Goal: Task Accomplishment & Management: Manage account settings

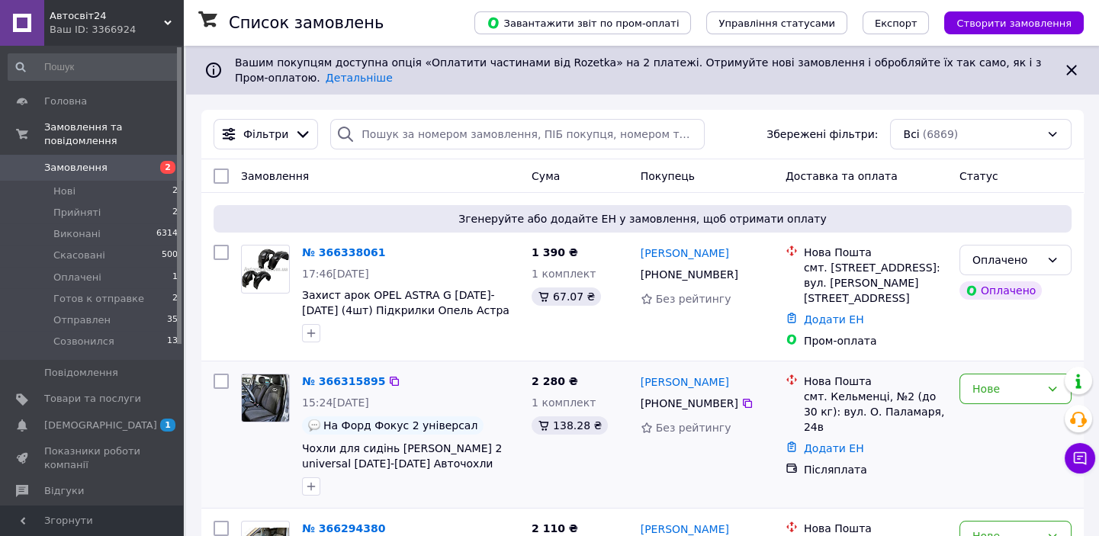
scroll to position [138, 0]
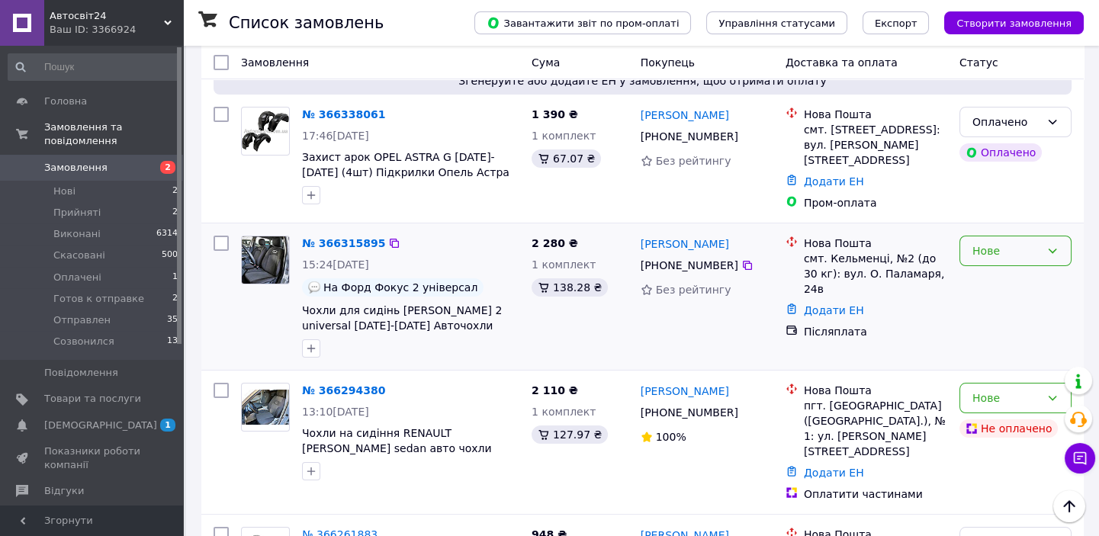
click at [1009, 250] on div "Нове" at bounding box center [1006, 251] width 68 height 17
click at [1000, 243] on div "Нове" at bounding box center [1006, 251] width 68 height 17
click at [1002, 279] on li "Прийнято" at bounding box center [1015, 276] width 111 height 27
click at [1052, 394] on icon at bounding box center [1052, 398] width 12 height 12
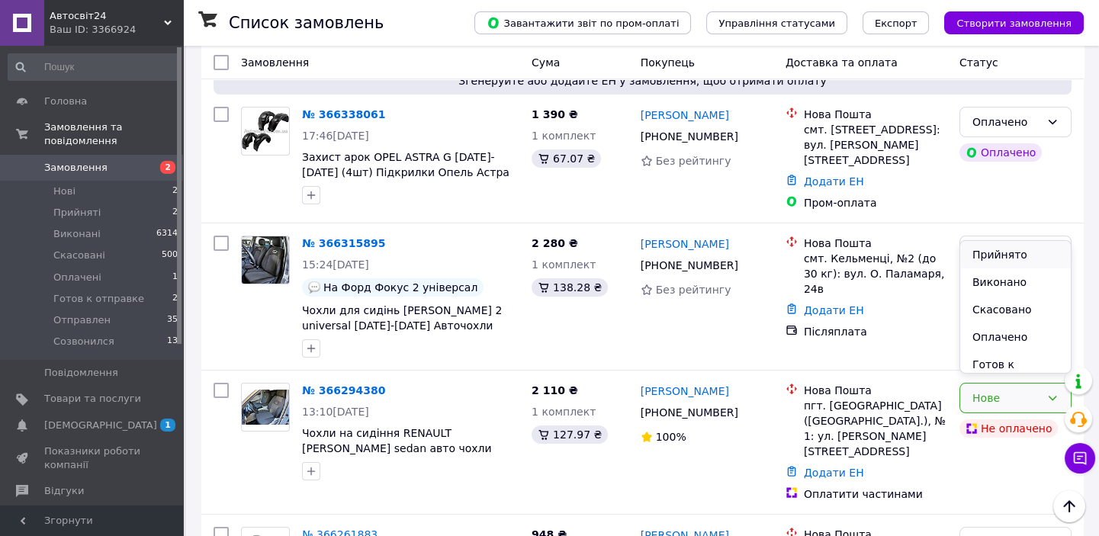
click at [981, 250] on li "Прийнято" at bounding box center [1015, 254] width 111 height 27
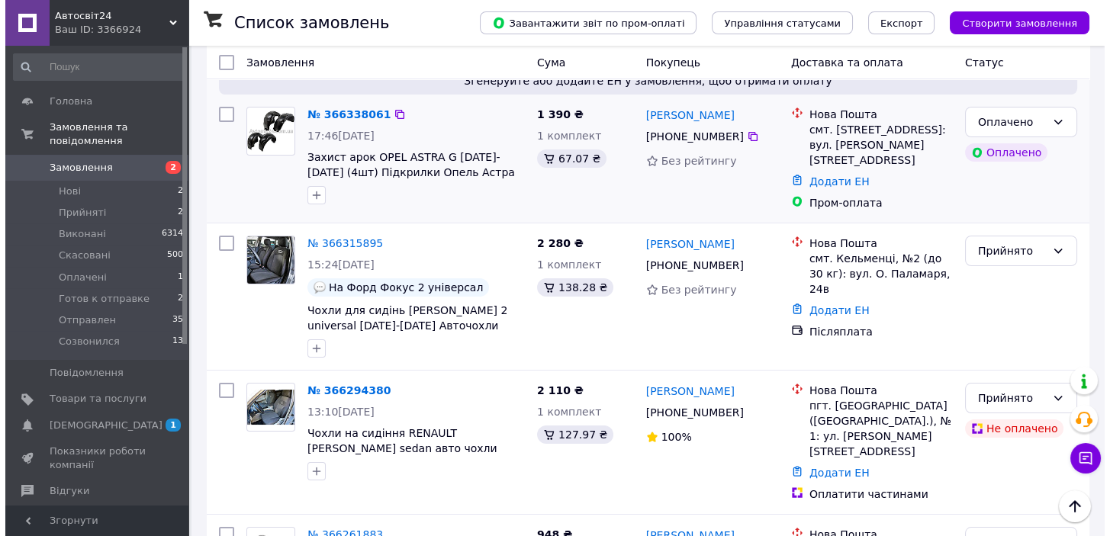
scroll to position [0, 0]
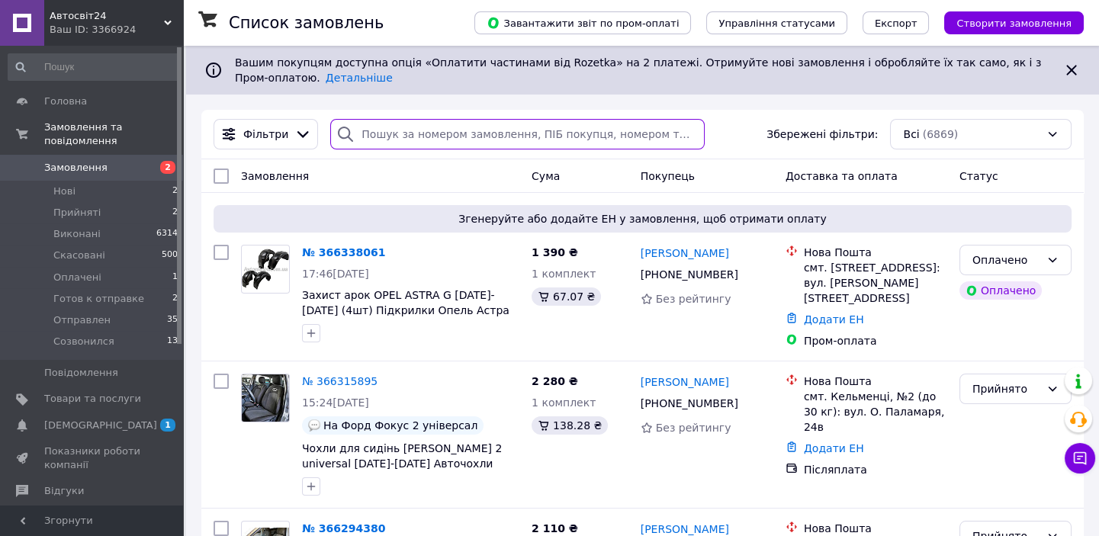
click at [427, 133] on input "search" at bounding box center [517, 134] width 374 height 31
paste input "[PHONE_NUMBER]"
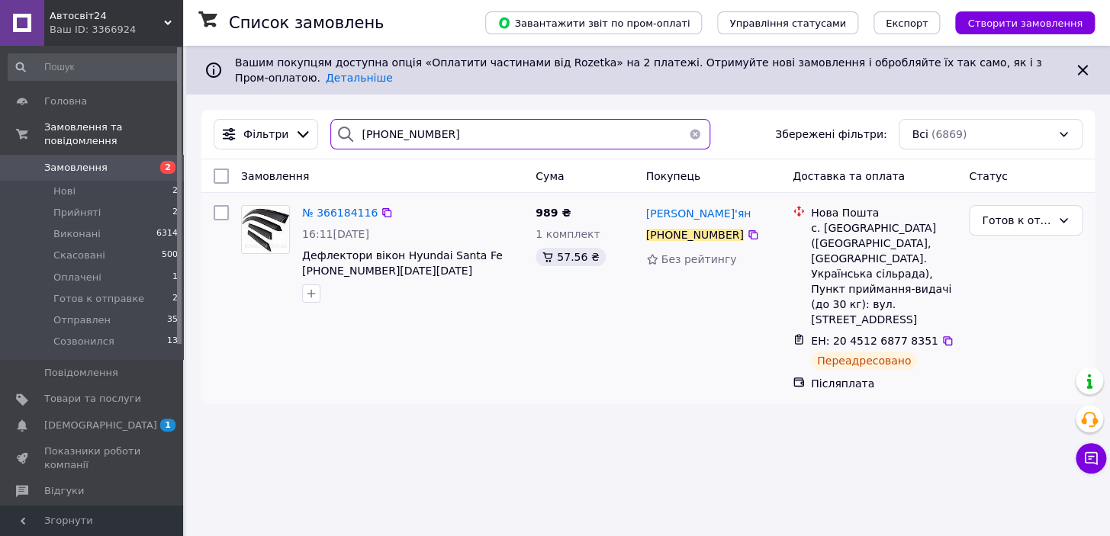
type input "[PHONE_NUMBER]"
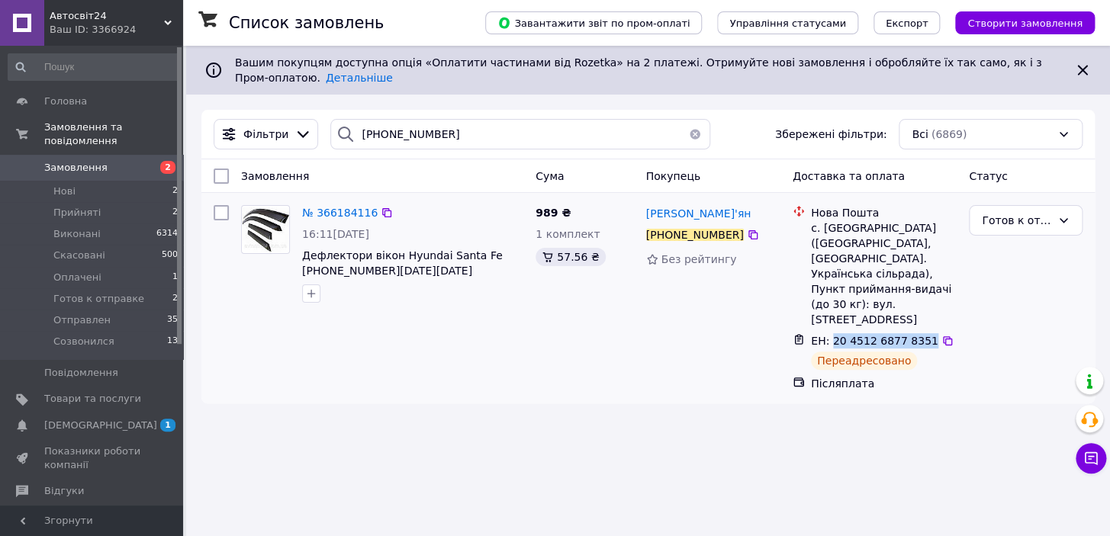
drag, startPoint x: 829, startPoint y: 327, endPoint x: 917, endPoint y: 326, distance: 87.7
click at [917, 335] on span "ЕН: 20 4512 6877 8351" at bounding box center [874, 341] width 127 height 12
copy span "20 4512 6877 8351"
click at [943, 336] on icon at bounding box center [947, 340] width 9 height 9
click at [1020, 218] on div "Готов к отправке" at bounding box center [1016, 220] width 69 height 17
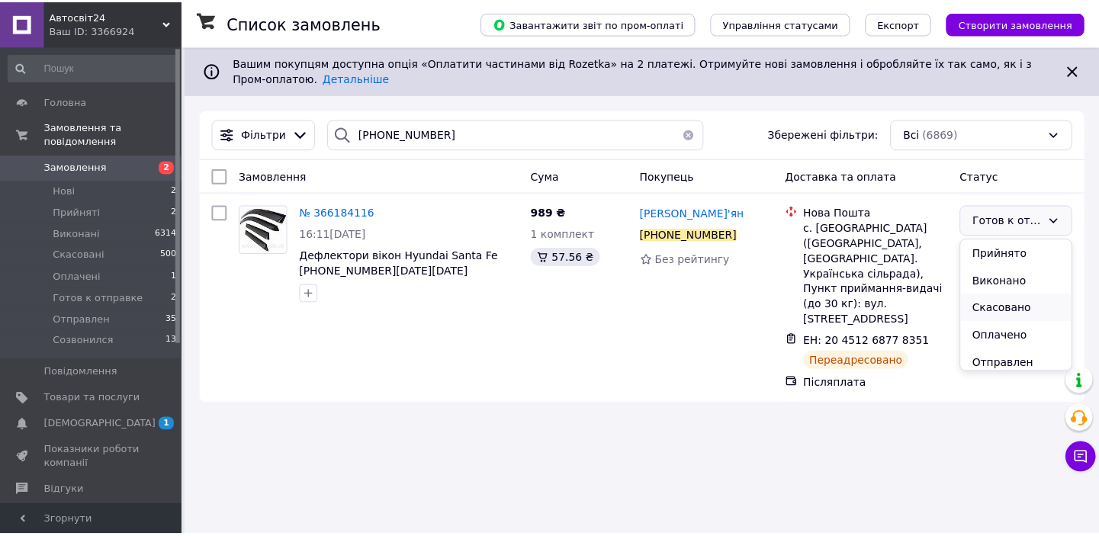
scroll to position [33, 0]
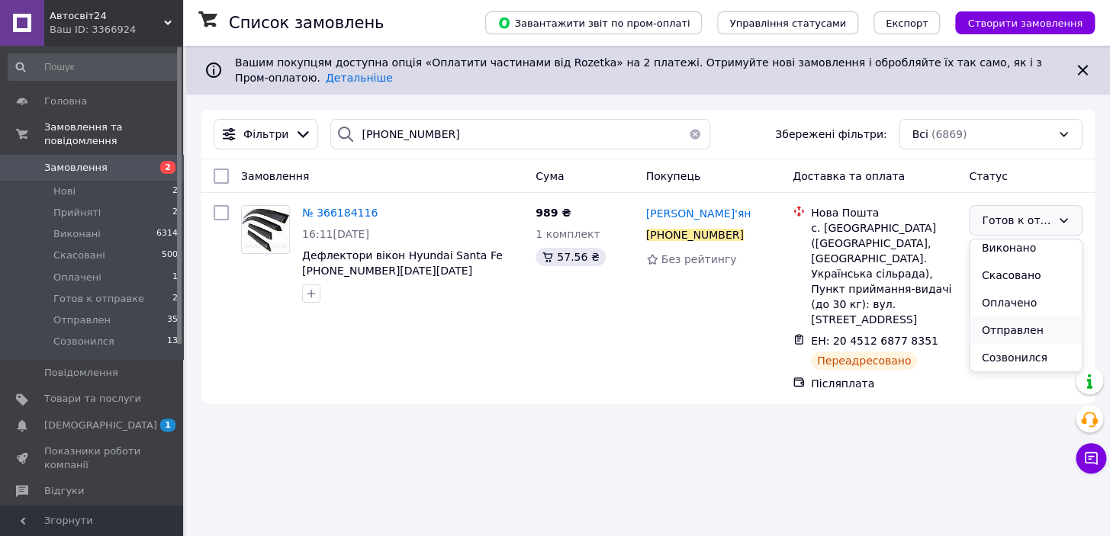
click at [1022, 331] on li "Отправлен" at bounding box center [1025, 330] width 112 height 27
click at [686, 134] on button "button" at bounding box center [695, 134] width 31 height 31
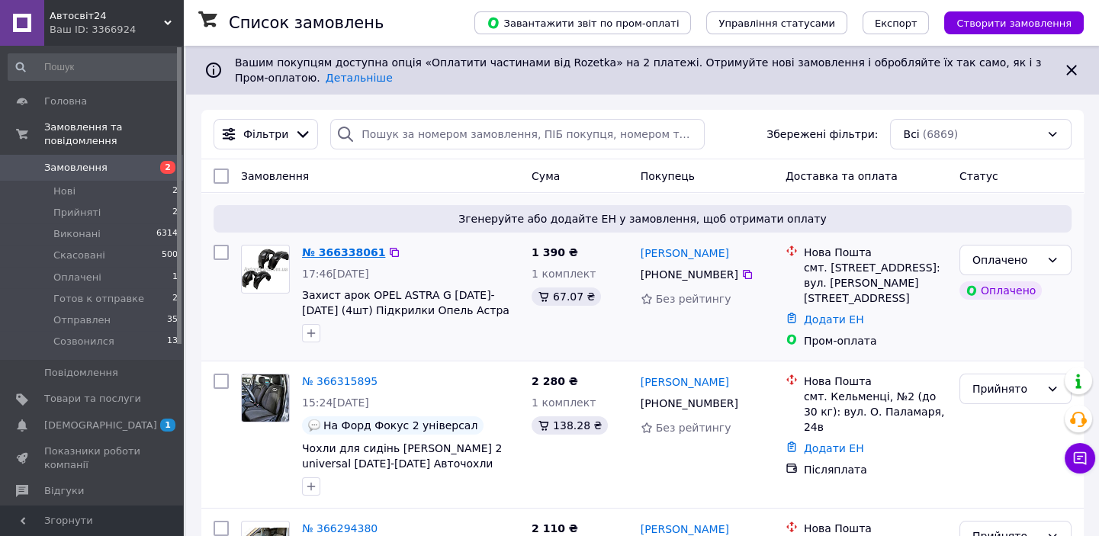
click at [327, 253] on link "№ 366338061" at bounding box center [343, 252] width 83 height 12
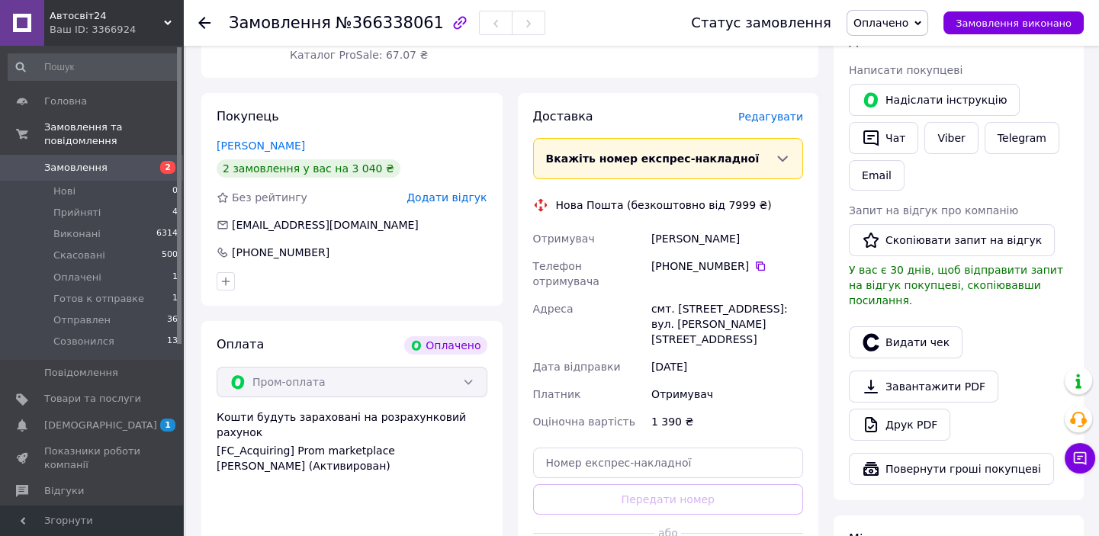
scroll to position [970, 0]
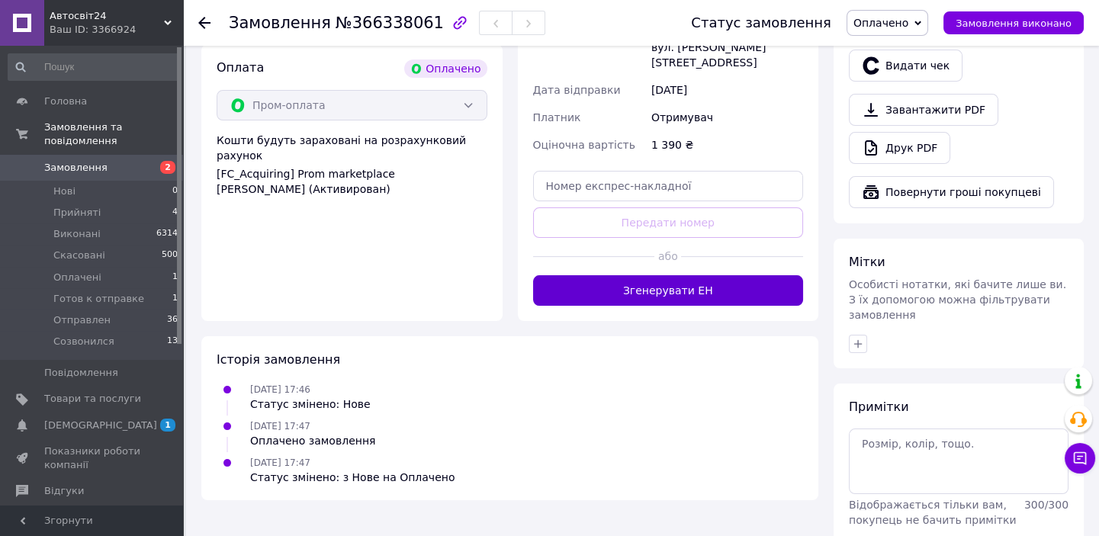
click at [675, 275] on button "Згенерувати ЕН" at bounding box center [668, 290] width 271 height 31
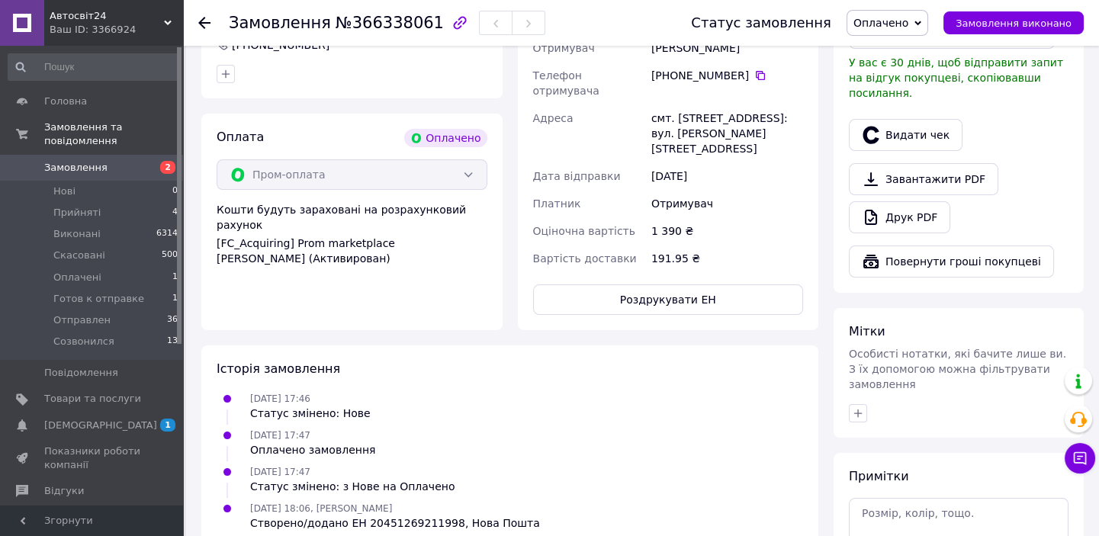
scroll to position [554, 0]
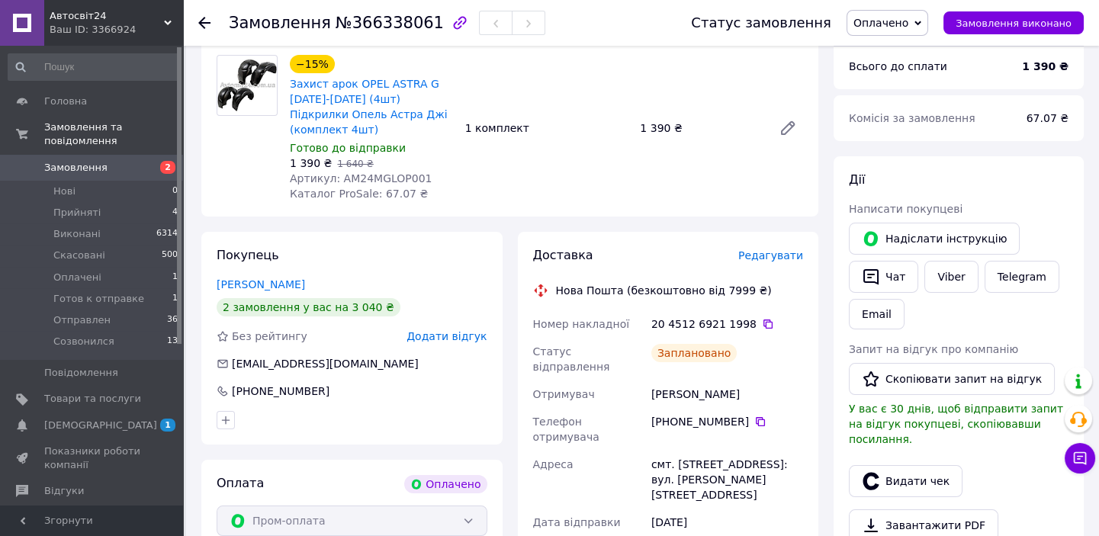
click at [76, 161] on span "Замовлення" at bounding box center [75, 168] width 63 height 14
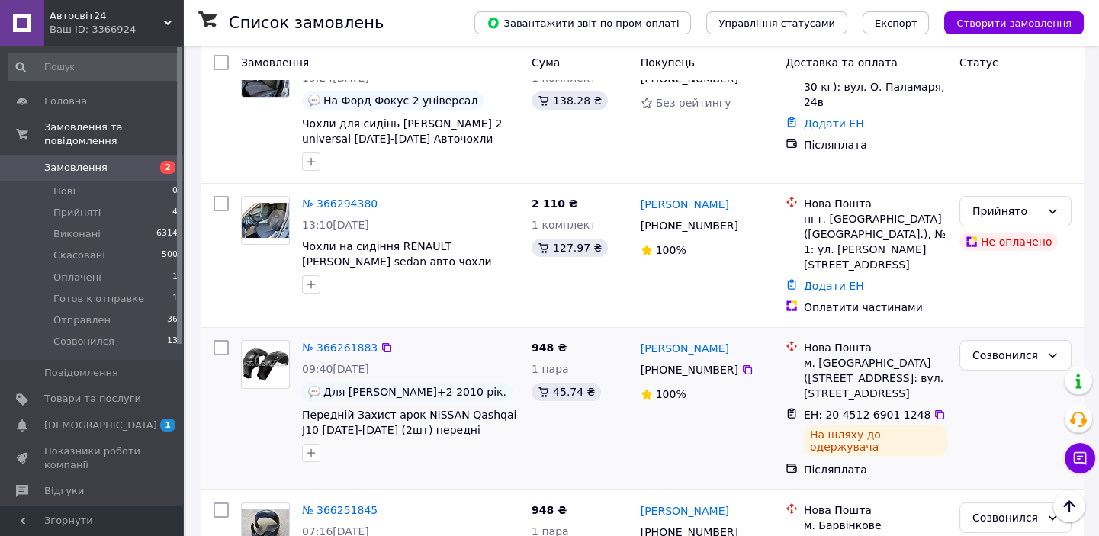
scroll to position [416, 0]
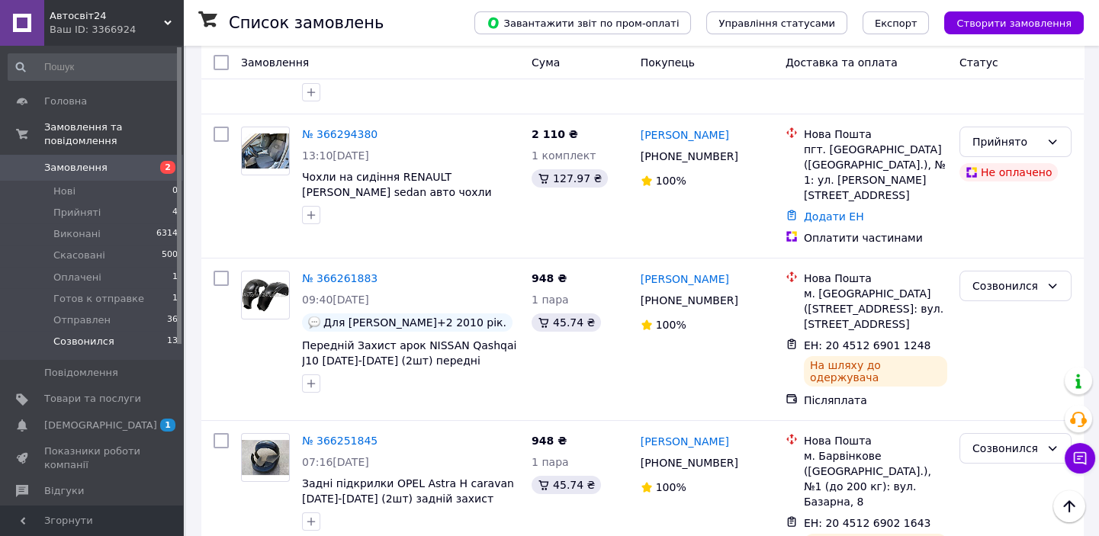
click at [72, 335] on span "Созвонился" at bounding box center [83, 342] width 61 height 14
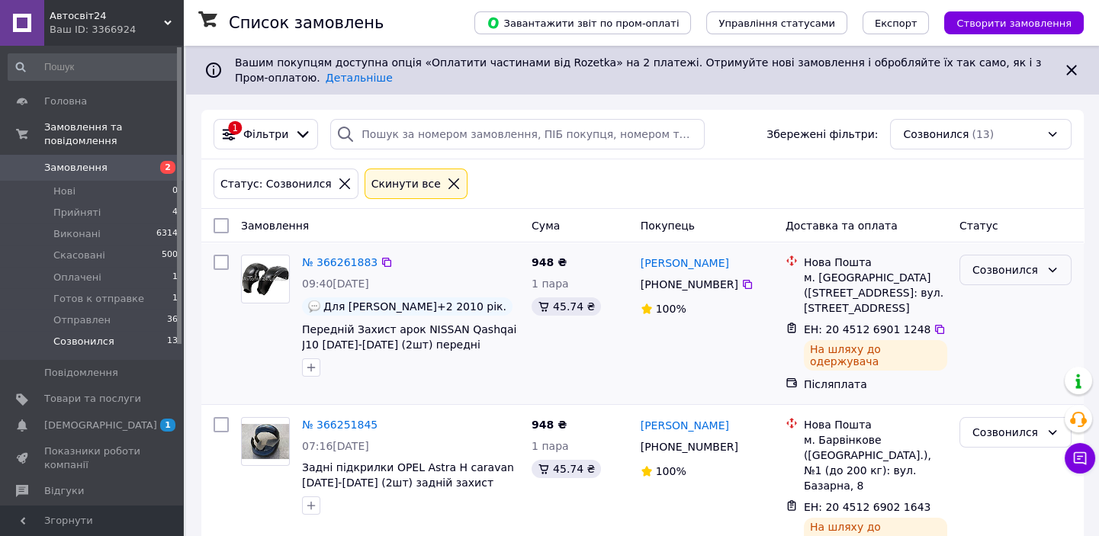
click at [999, 271] on div "Созвонился" at bounding box center [1006, 270] width 68 height 17
click at [991, 404] on li "Отправлен" at bounding box center [1015, 406] width 111 height 27
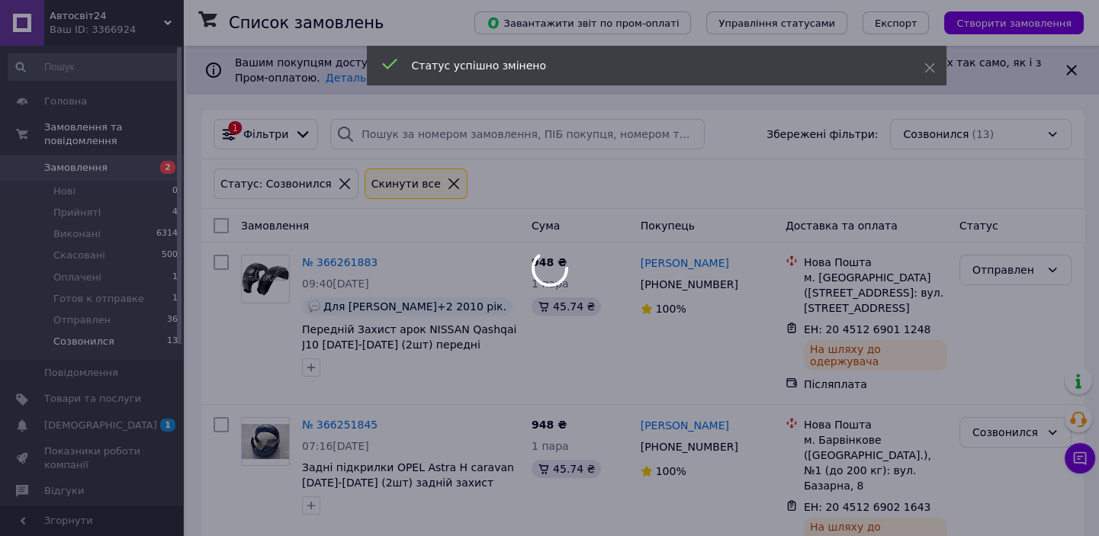
scroll to position [138, 0]
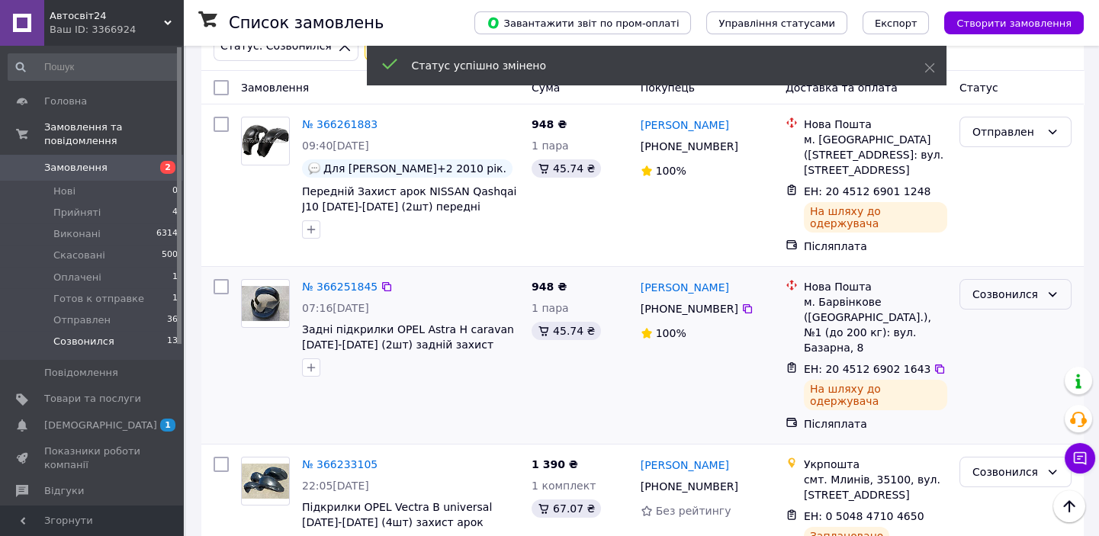
click at [999, 286] on div "Созвонился" at bounding box center [1006, 294] width 68 height 17
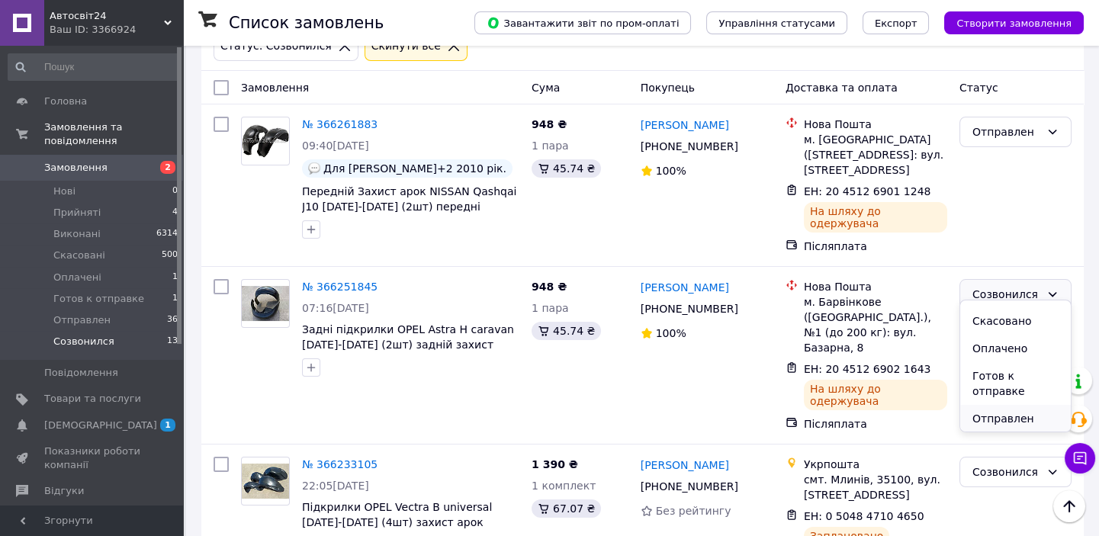
click at [985, 419] on li "Отправлен" at bounding box center [1015, 418] width 111 height 27
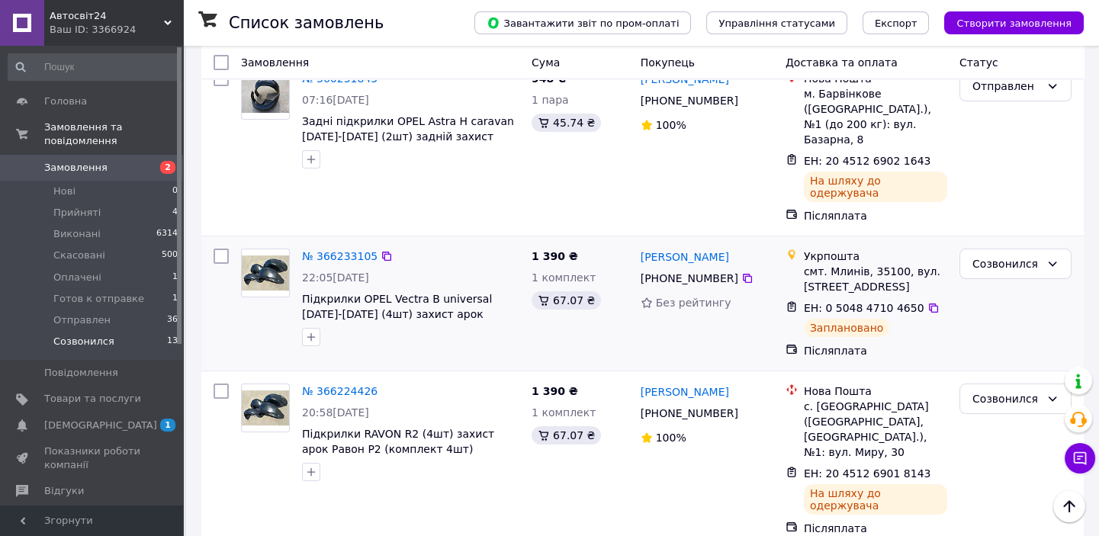
scroll to position [416, 0]
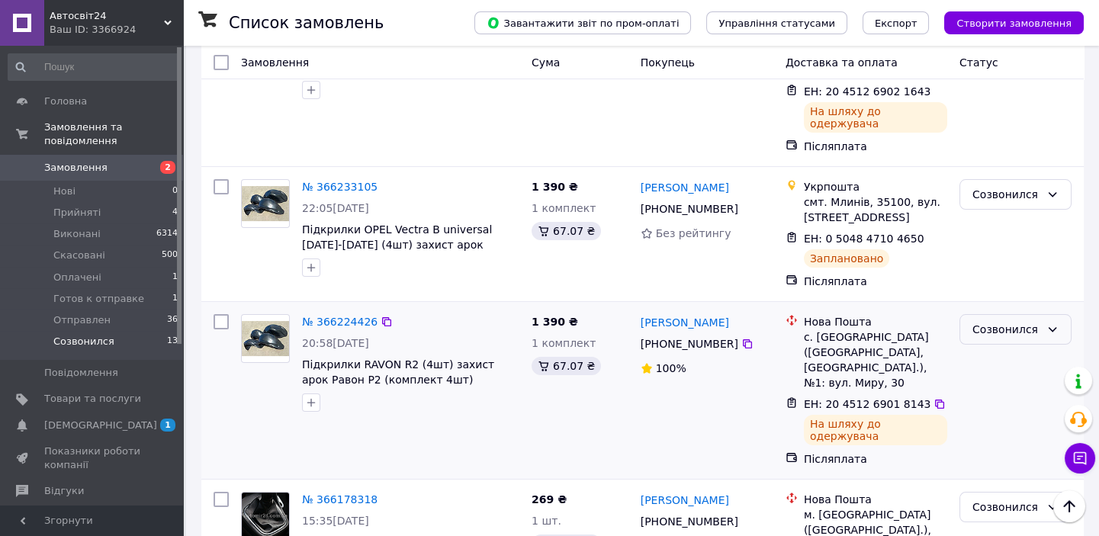
click at [1001, 321] on div "Созвонился" at bounding box center [1006, 329] width 68 height 17
click at [984, 420] on li "Отправлен" at bounding box center [1015, 426] width 111 height 27
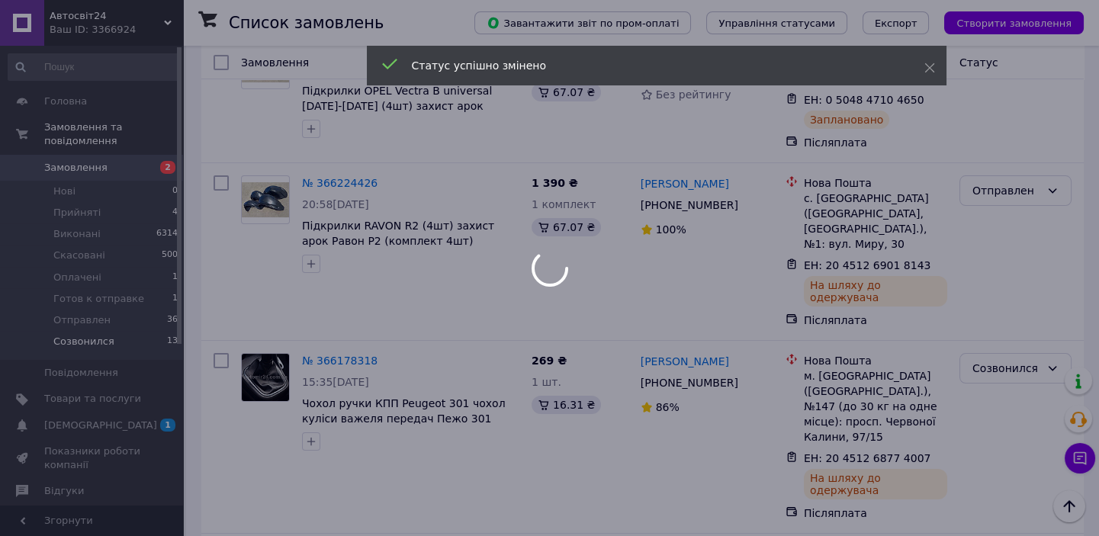
scroll to position [693, 0]
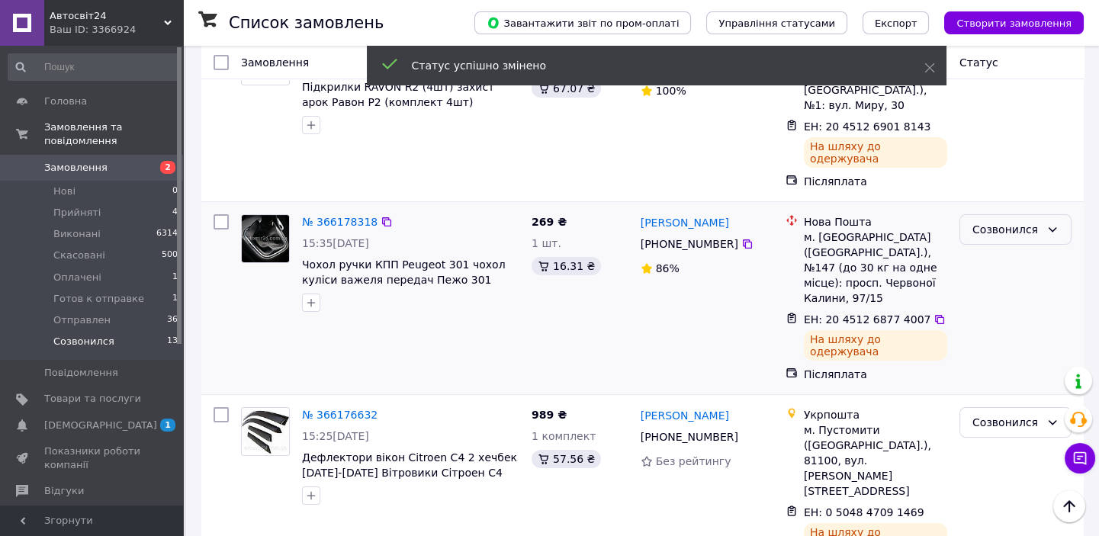
click at [992, 221] on div "Созвонился" at bounding box center [1006, 229] width 68 height 17
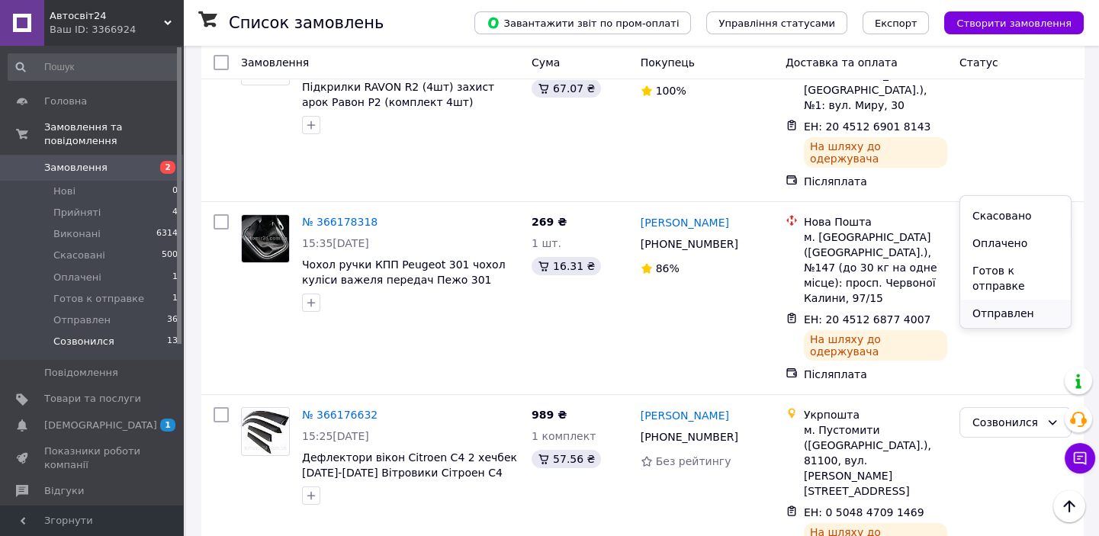
click at [1001, 312] on li "Отправлен" at bounding box center [1015, 313] width 111 height 27
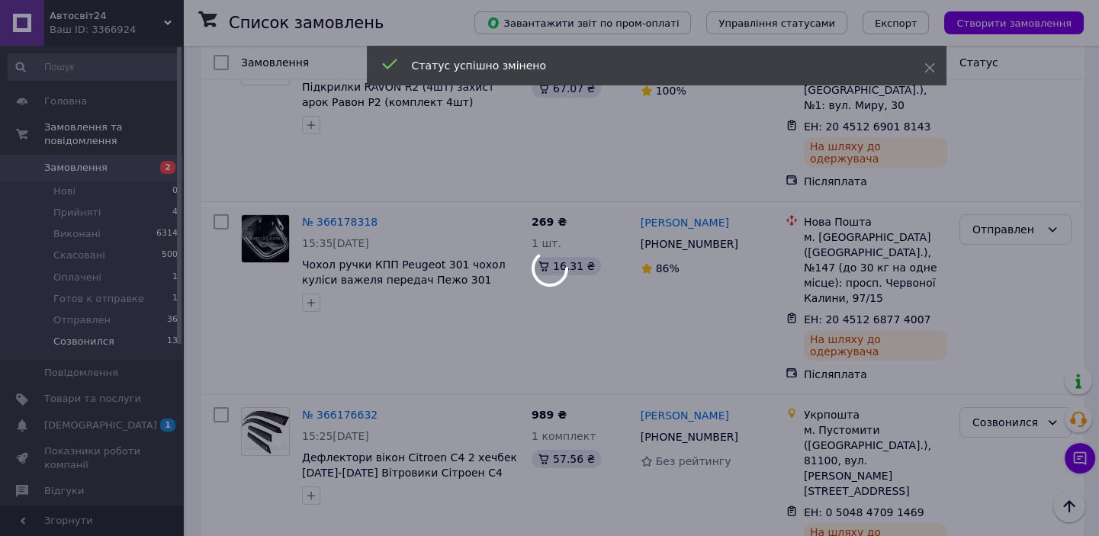
scroll to position [763, 0]
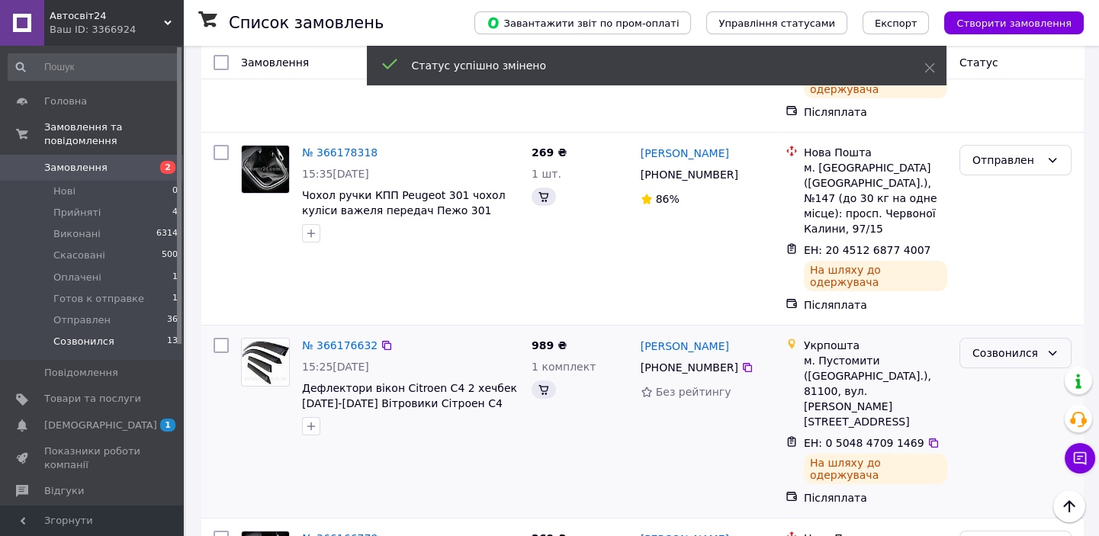
click at [998, 345] on div "Созвонился" at bounding box center [1006, 353] width 68 height 17
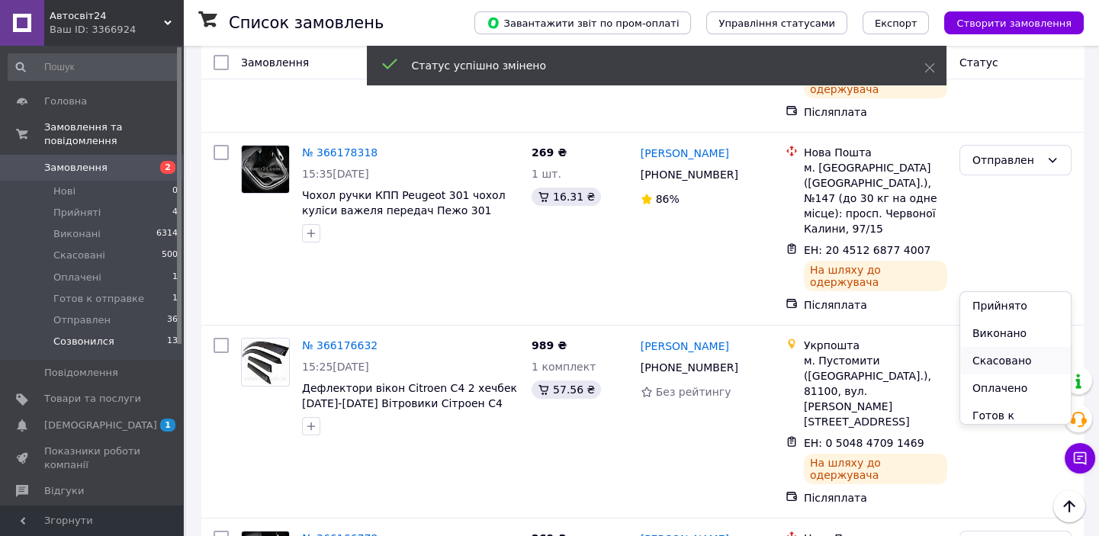
scroll to position [48, 0]
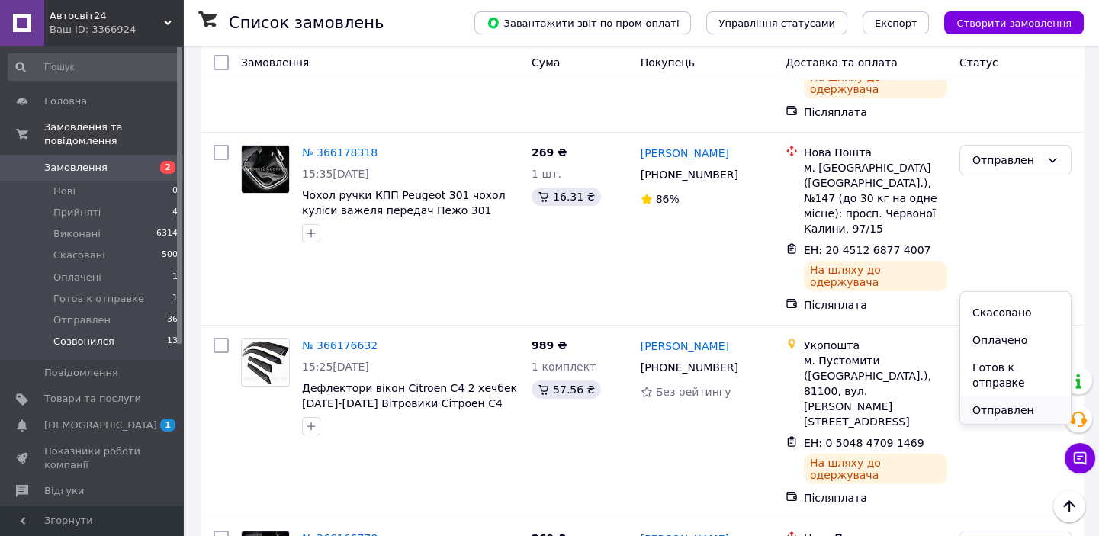
click at [998, 411] on li "Отправлен" at bounding box center [1015, 410] width 111 height 27
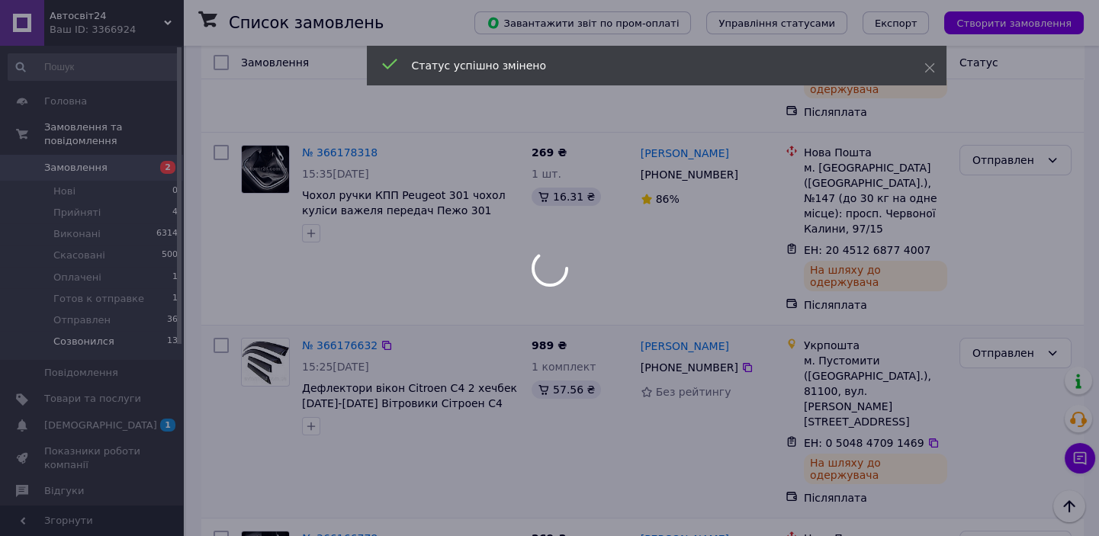
scroll to position [831, 0]
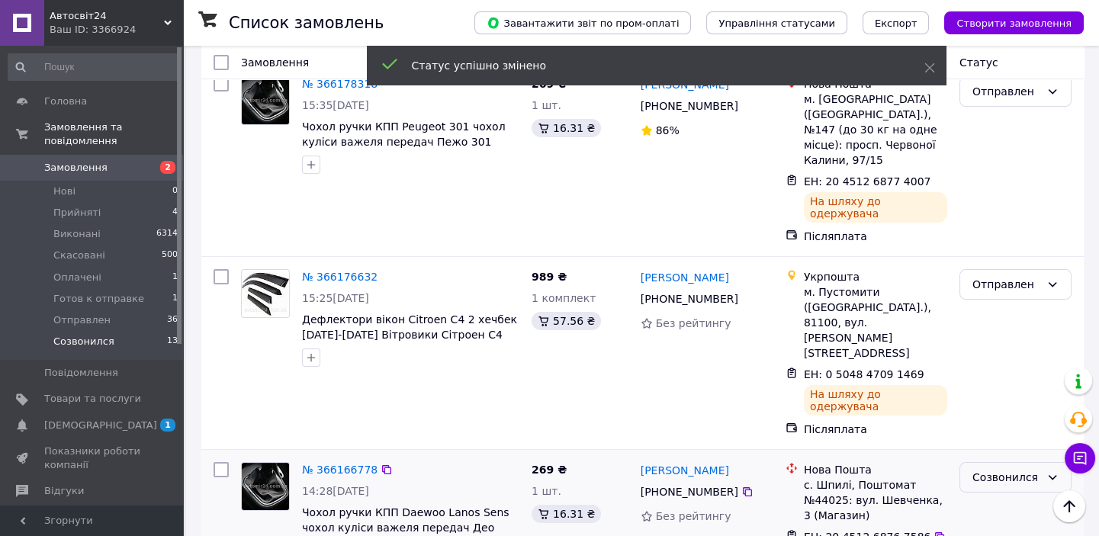
click at [992, 469] on div "Созвонился" at bounding box center [1006, 477] width 68 height 17
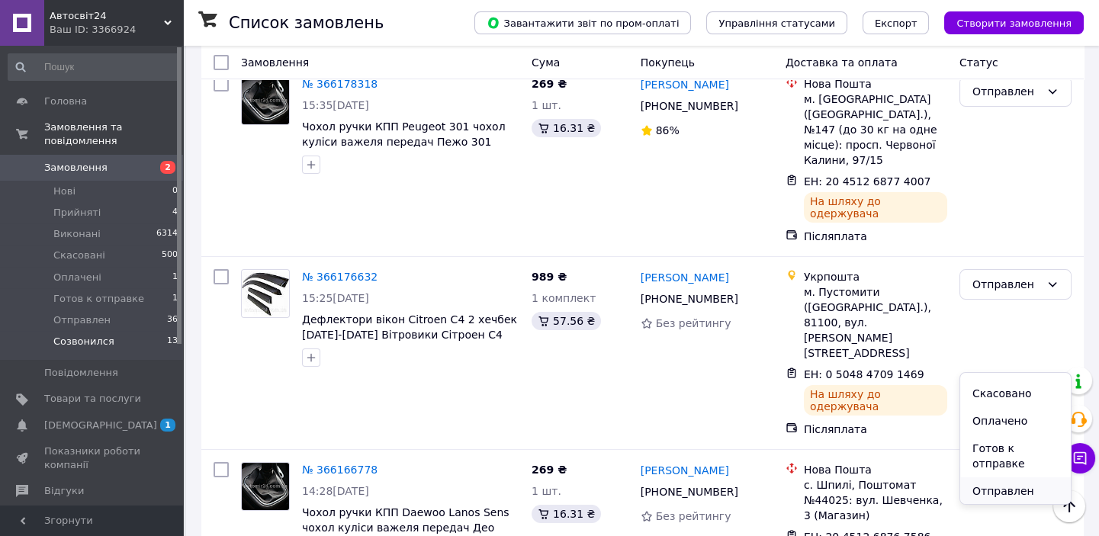
click at [988, 490] on li "Отправлен" at bounding box center [1015, 490] width 111 height 27
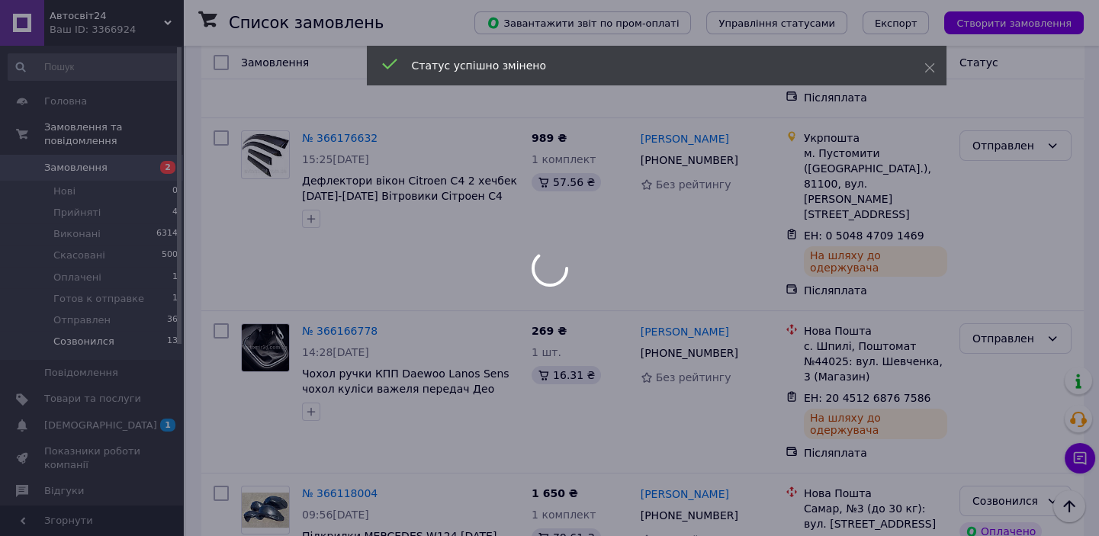
scroll to position [1109, 0]
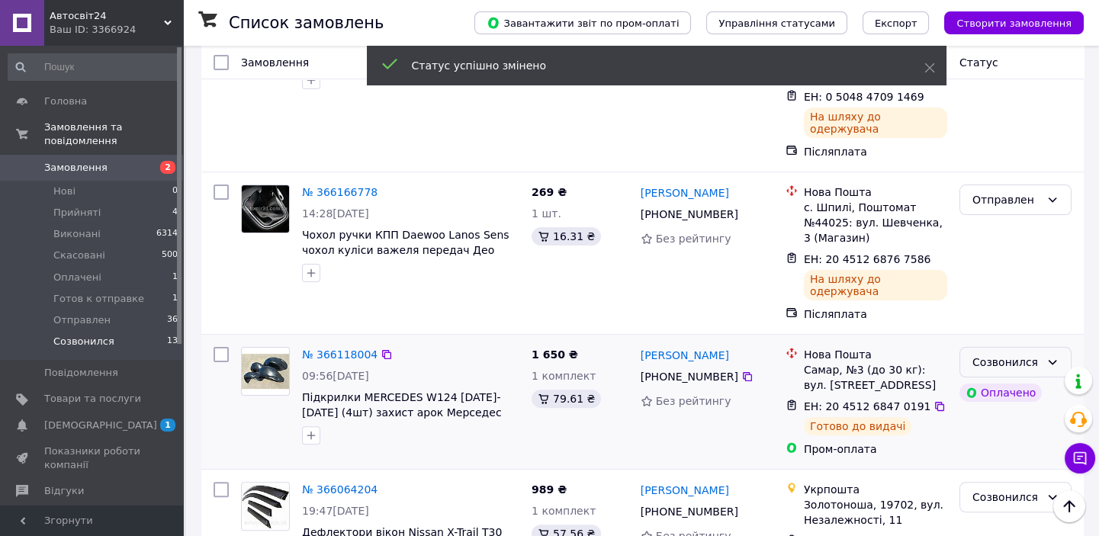
click at [1011, 354] on div "Созвонился" at bounding box center [1006, 362] width 68 height 17
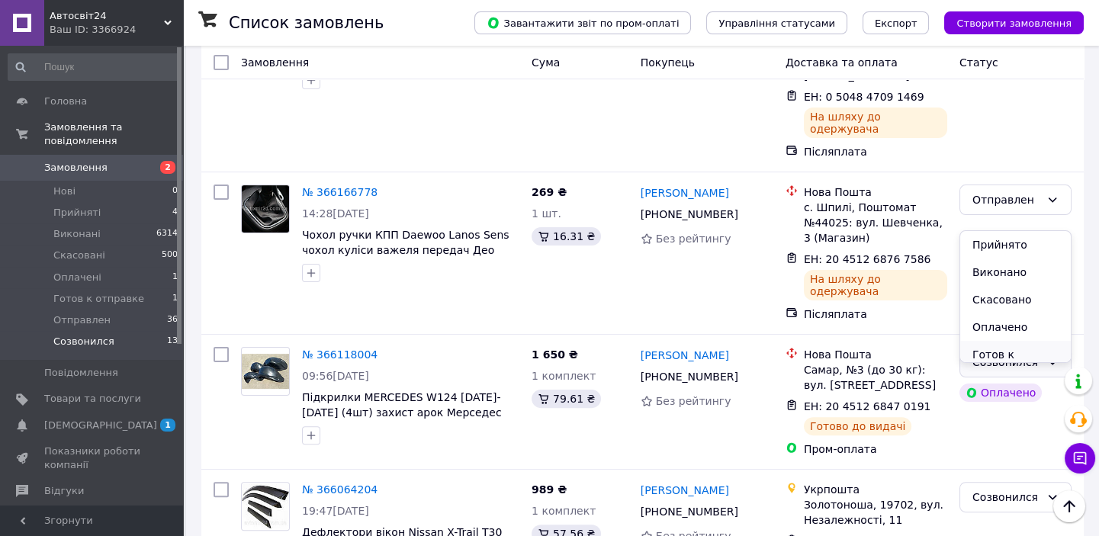
scroll to position [48, 0]
click at [995, 349] on li "Отправлен" at bounding box center [1015, 349] width 111 height 27
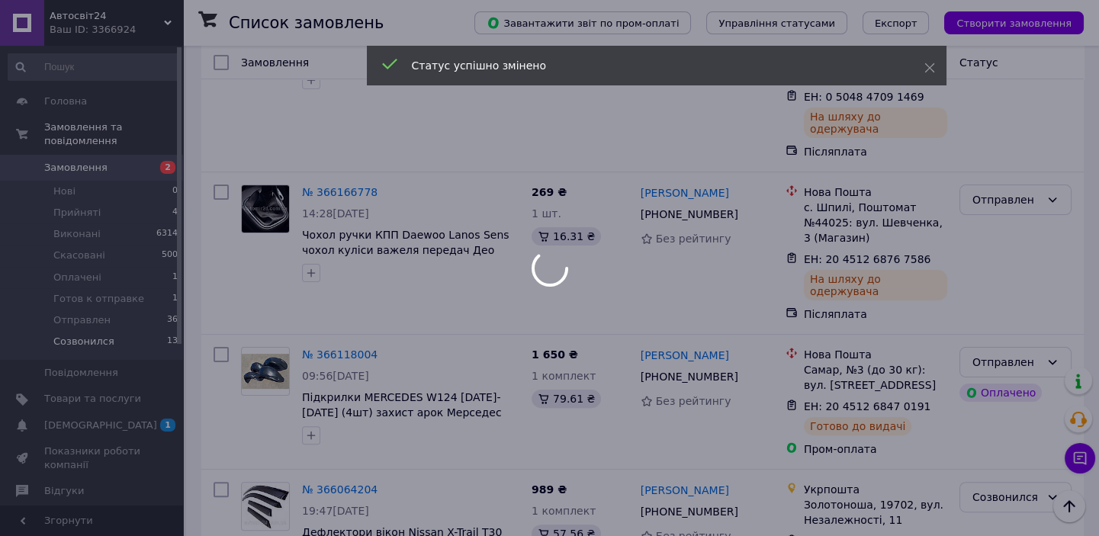
click at [989, 344] on div at bounding box center [549, 268] width 1099 height 536
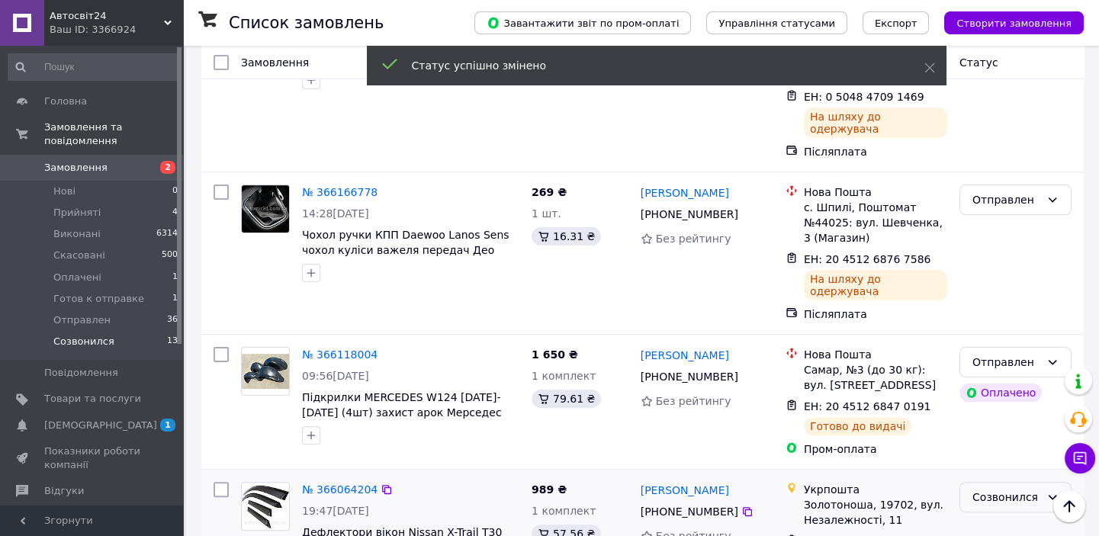
click at [989, 489] on div "Созвонился" at bounding box center [1006, 497] width 68 height 17
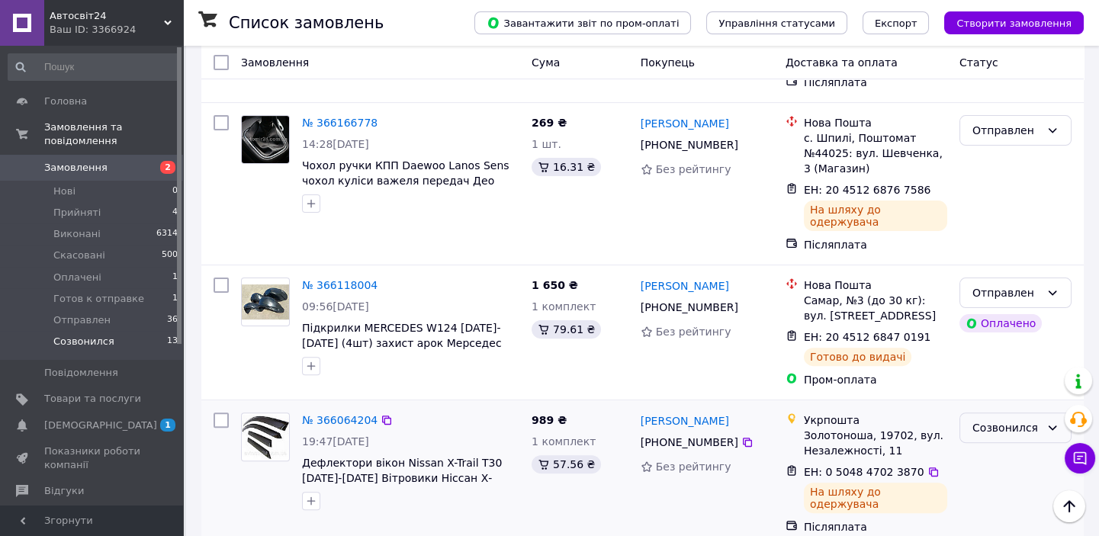
click at [990, 419] on div "Созвонился" at bounding box center [1006, 427] width 68 height 17
click at [983, 413] on li "Отправлен" at bounding box center [1015, 413] width 111 height 27
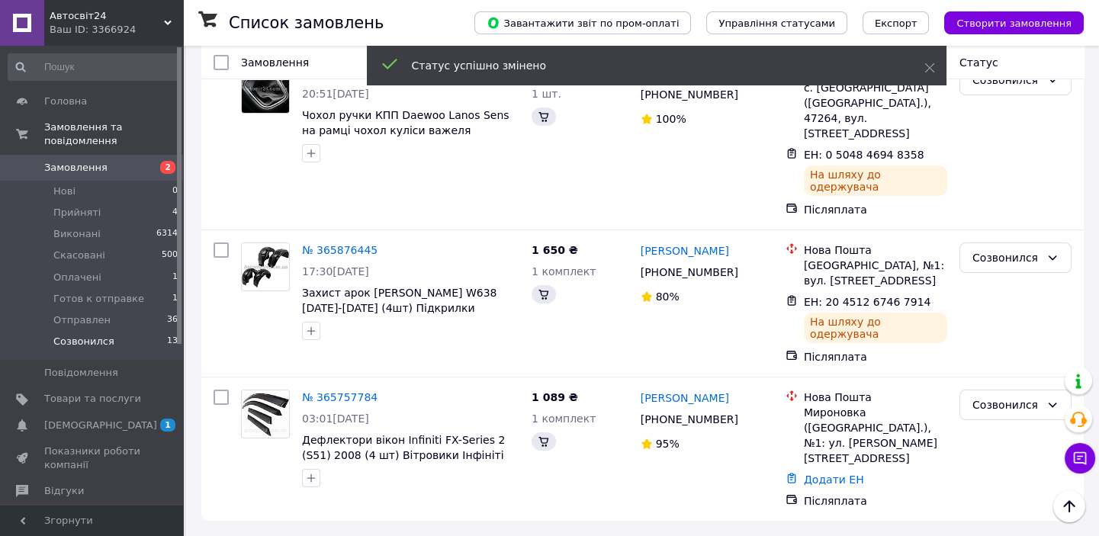
scroll to position [401, 0]
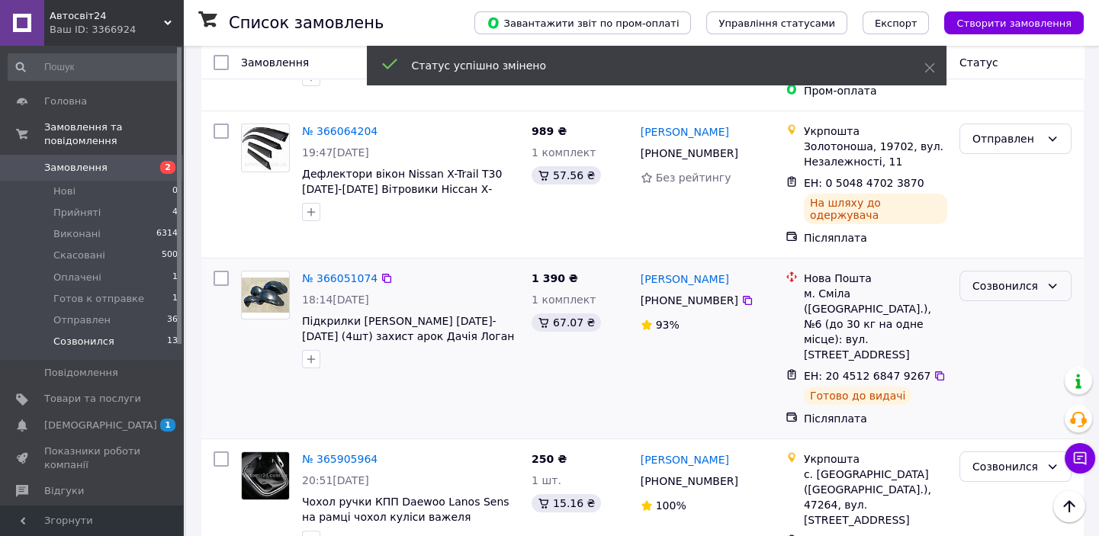
click at [993, 278] on div "Созвонился" at bounding box center [1006, 286] width 68 height 17
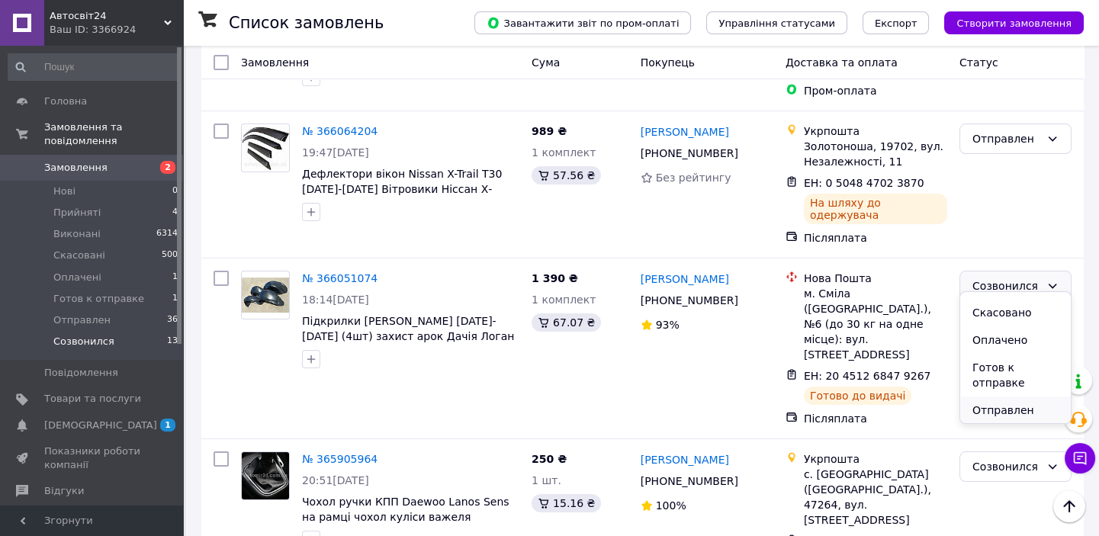
click at [994, 408] on li "Отправлен" at bounding box center [1015, 410] width 111 height 27
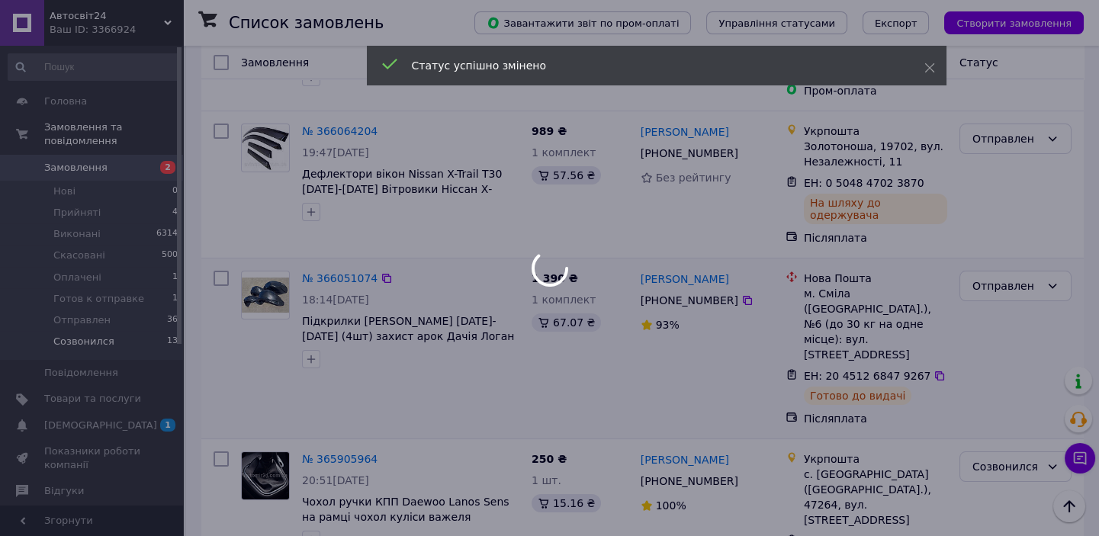
scroll to position [540, 0]
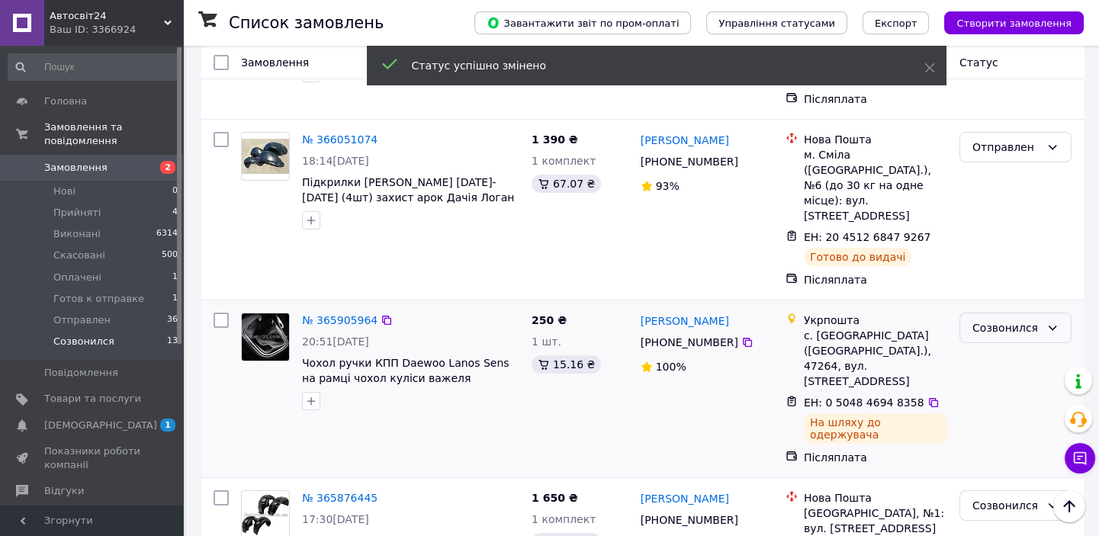
click at [993, 320] on div "Созвонился" at bounding box center [1006, 328] width 68 height 17
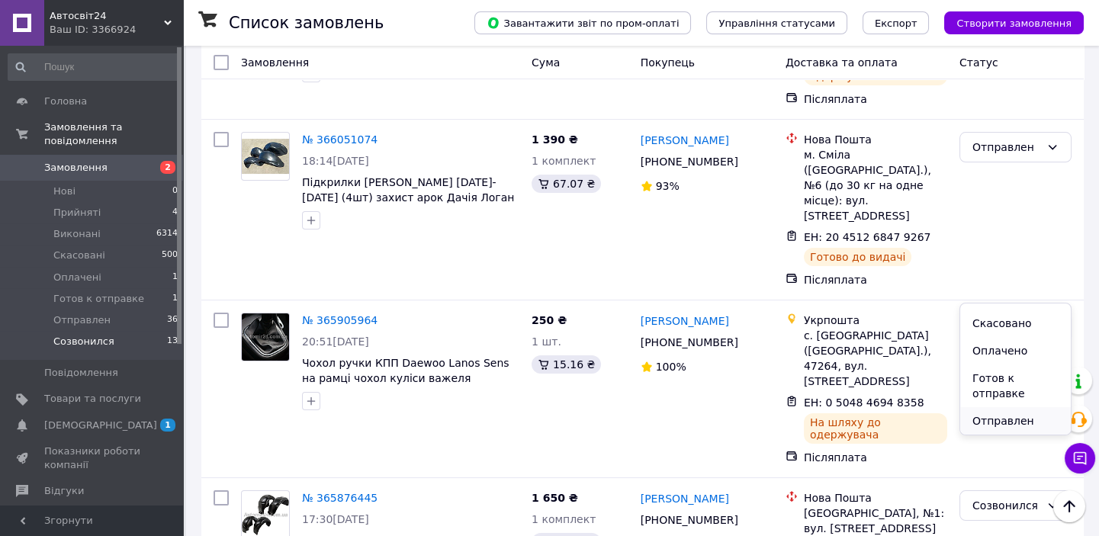
click at [985, 416] on li "Отправлен" at bounding box center [1015, 420] width 111 height 27
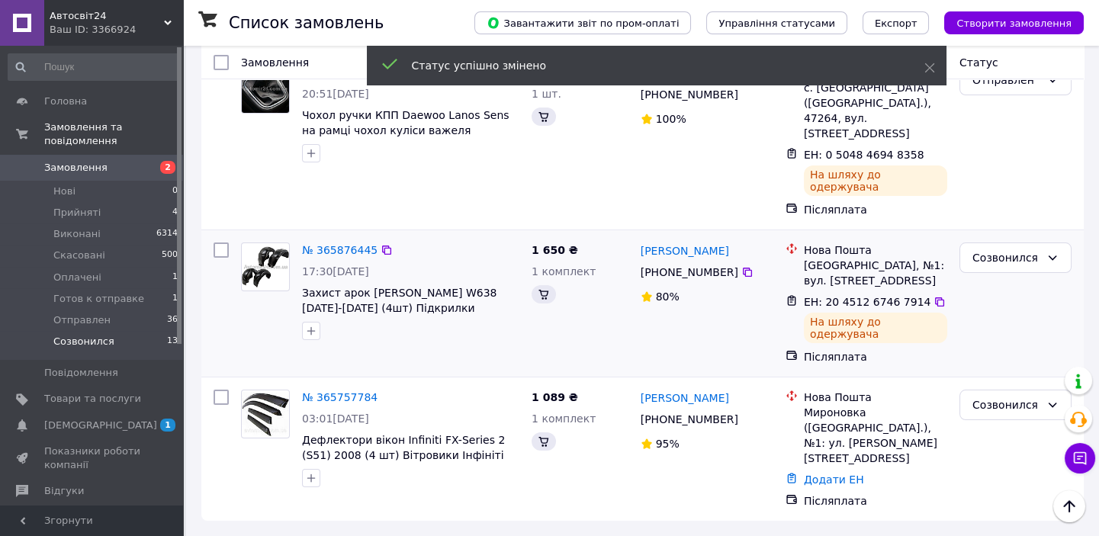
scroll to position [398, 0]
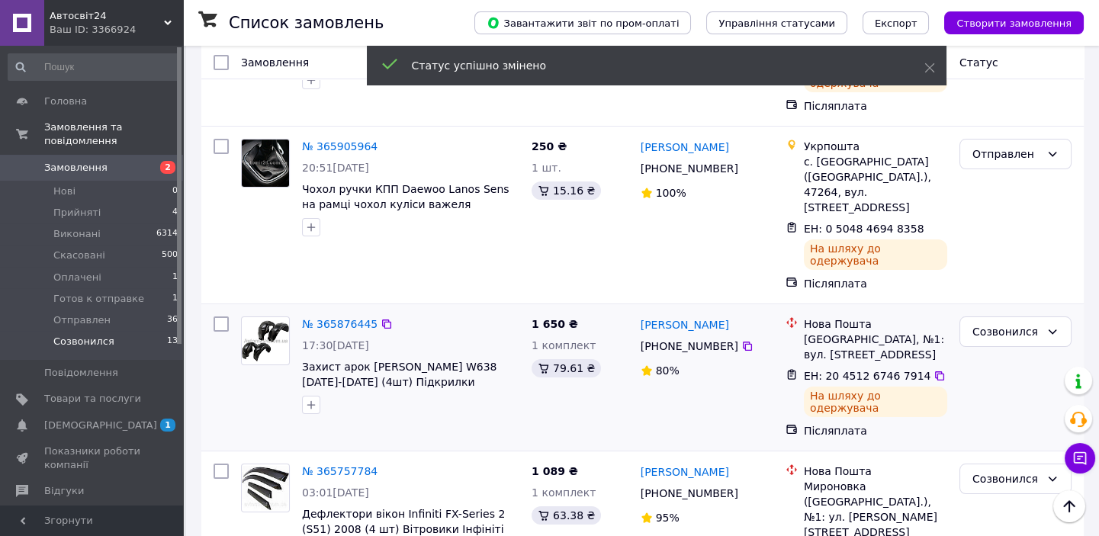
click at [984, 366] on div "Созвонился" at bounding box center [1015, 377] width 124 height 134
click at [982, 323] on div "Созвонился" at bounding box center [1006, 331] width 68 height 17
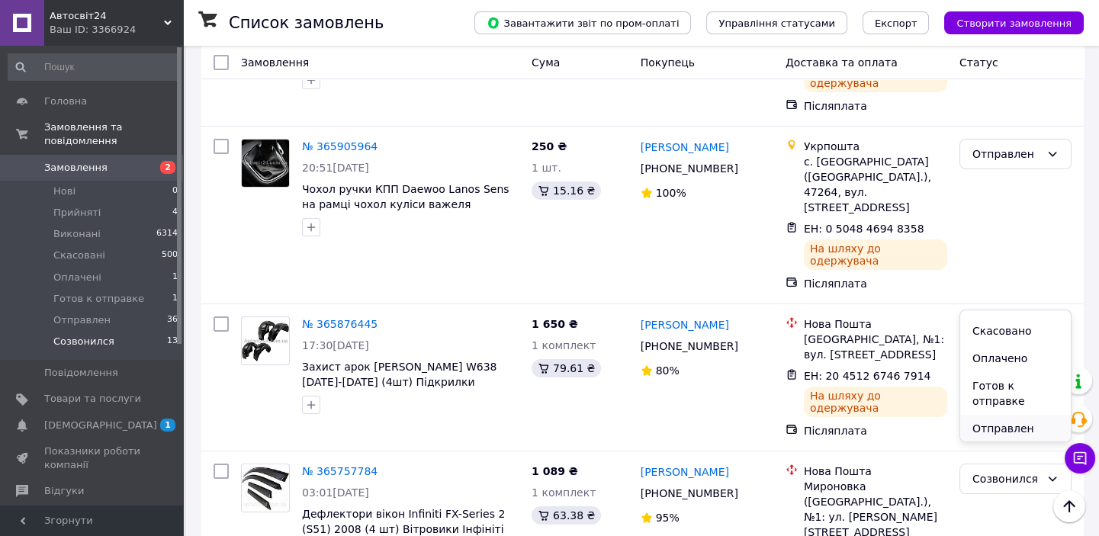
click at [988, 420] on li "Отправлен" at bounding box center [1015, 428] width 111 height 27
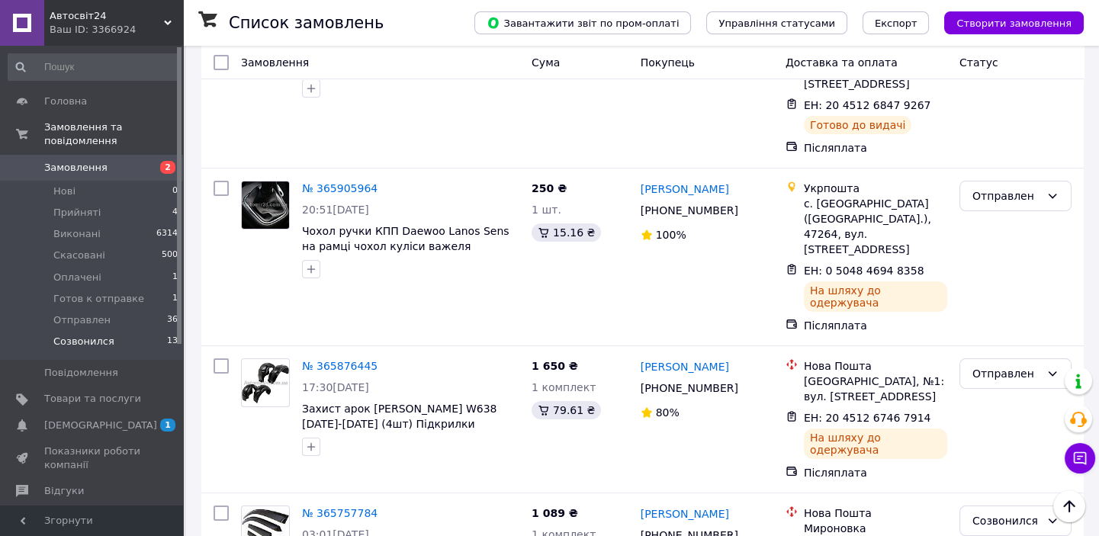
scroll to position [683, 0]
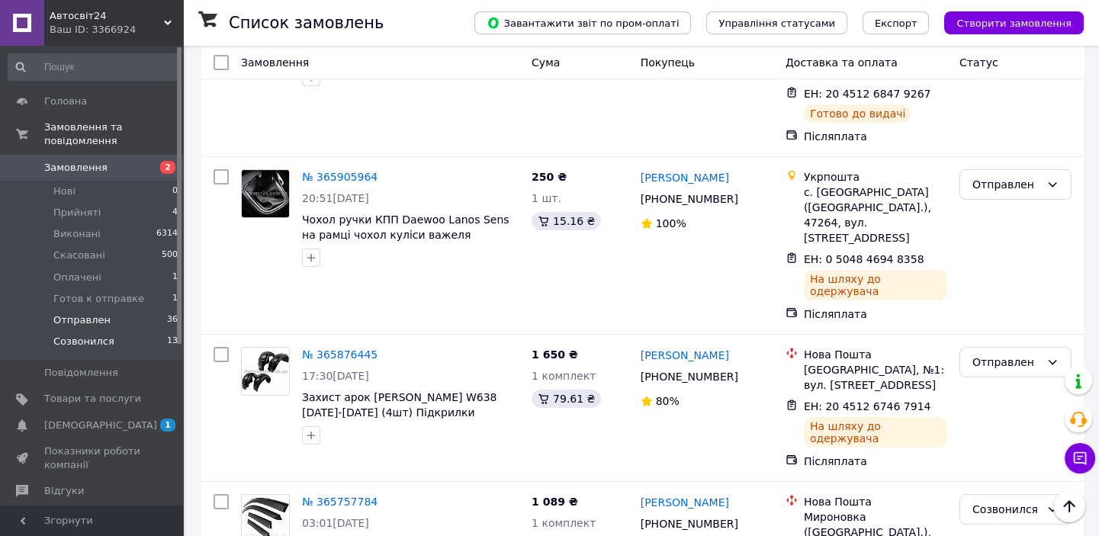
click at [72, 313] on span "Отправлен" at bounding box center [81, 320] width 57 height 14
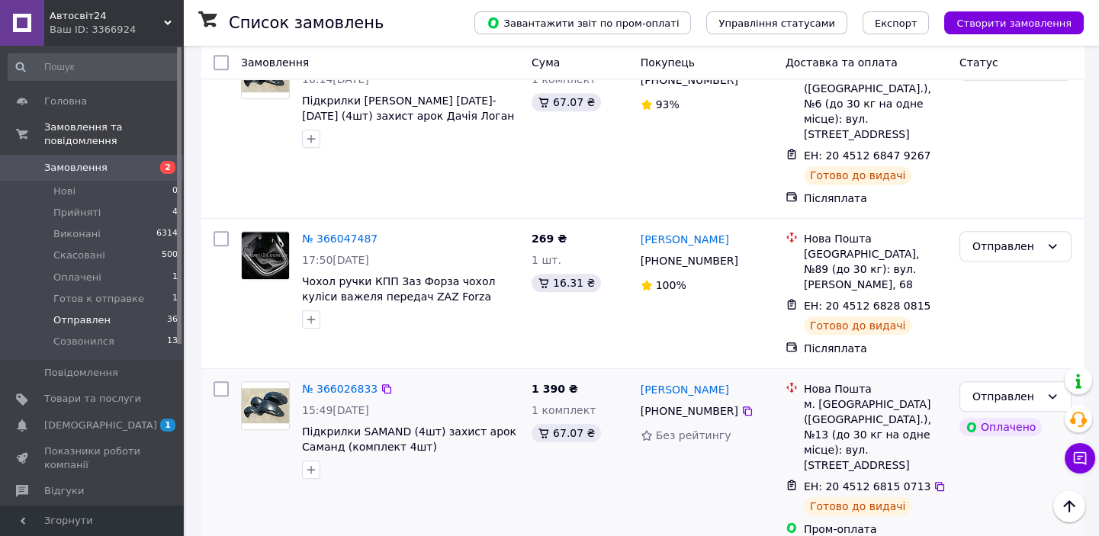
scroll to position [2565, 0]
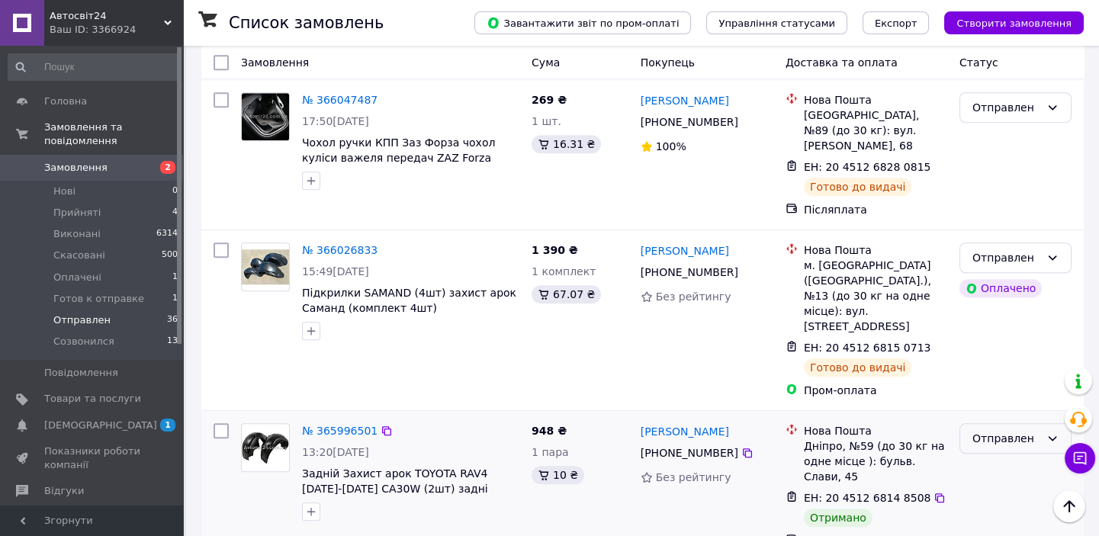
click at [1001, 430] on div "Отправлен" at bounding box center [1006, 438] width 68 height 17
click at [1001, 217] on li "Виконано" at bounding box center [1015, 215] width 111 height 27
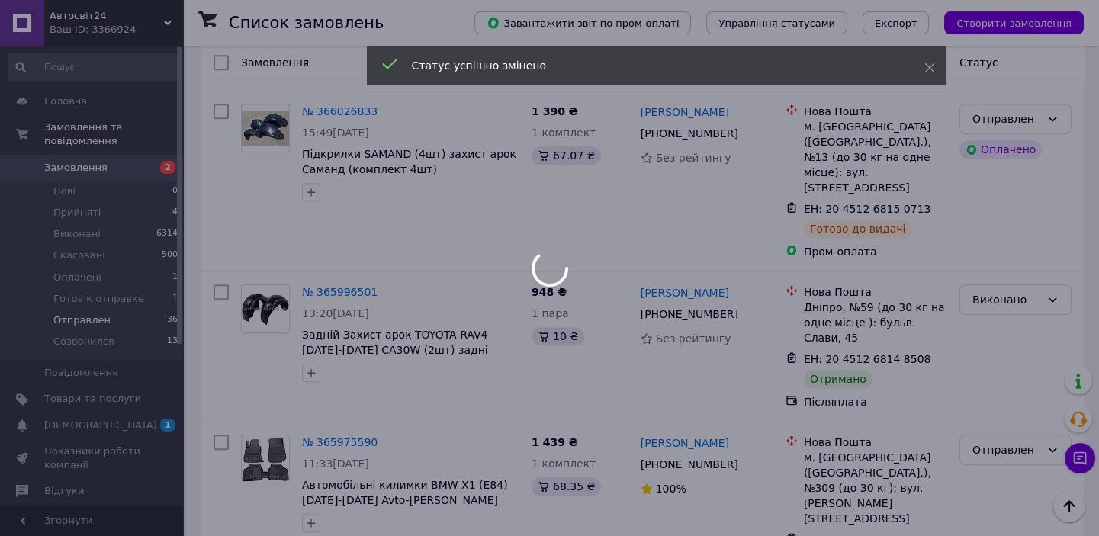
scroll to position [2820, 0]
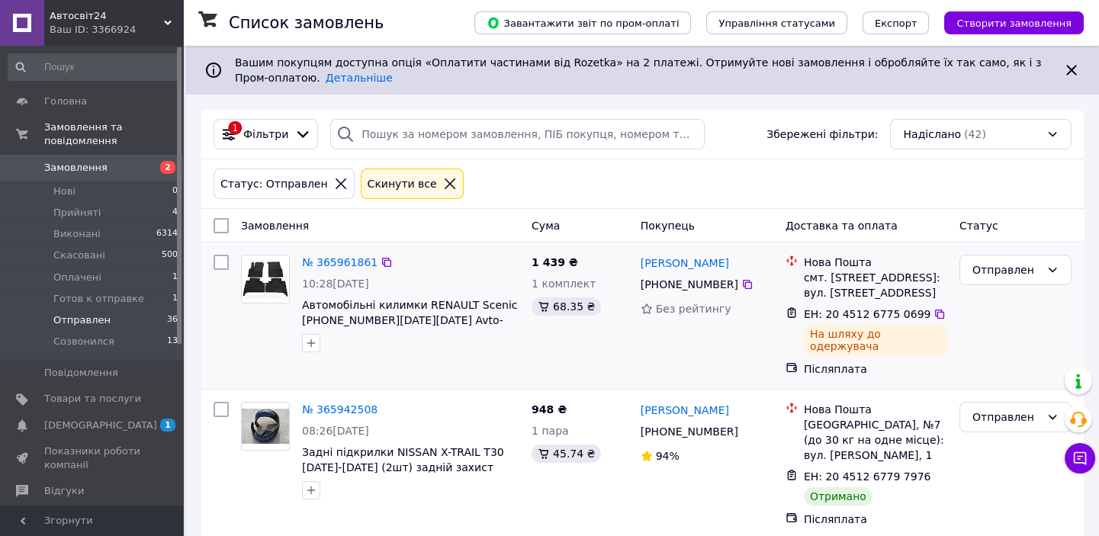
scroll to position [207, 0]
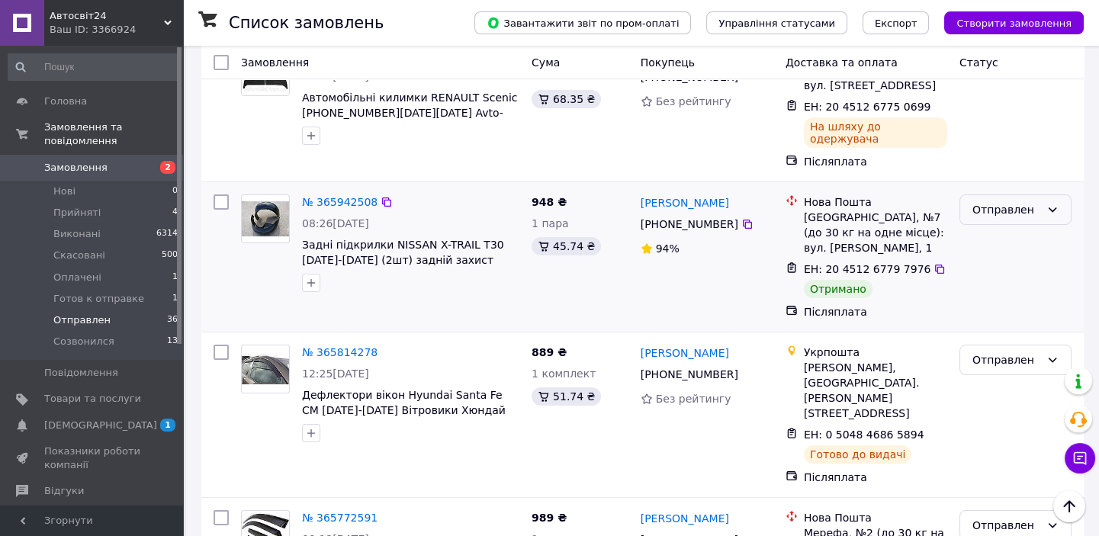
click at [1007, 201] on div "Отправлен" at bounding box center [1006, 209] width 68 height 17
click at [1005, 254] on li "Виконано" at bounding box center [1015, 256] width 111 height 27
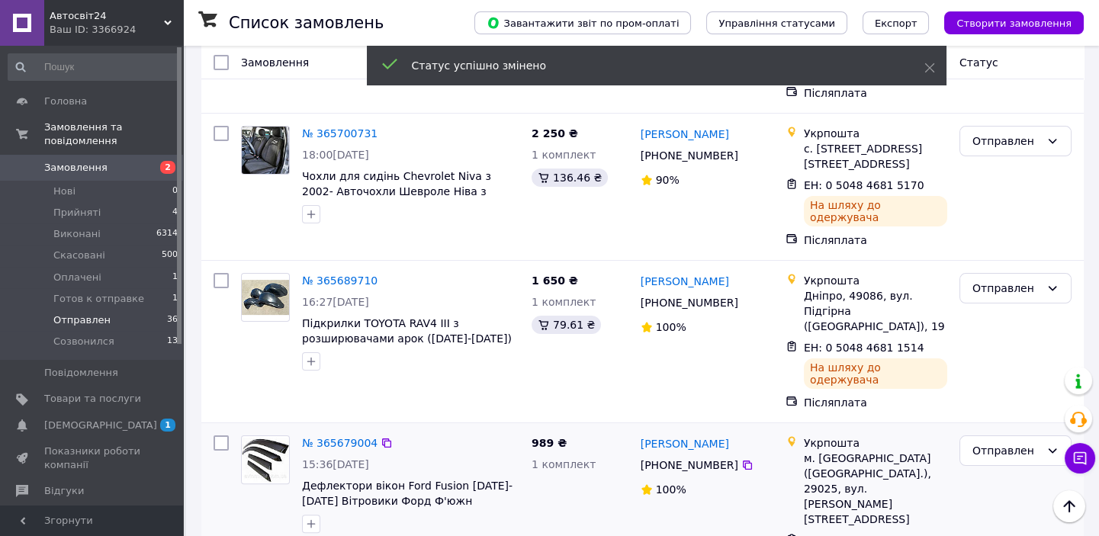
scroll to position [1248, 0]
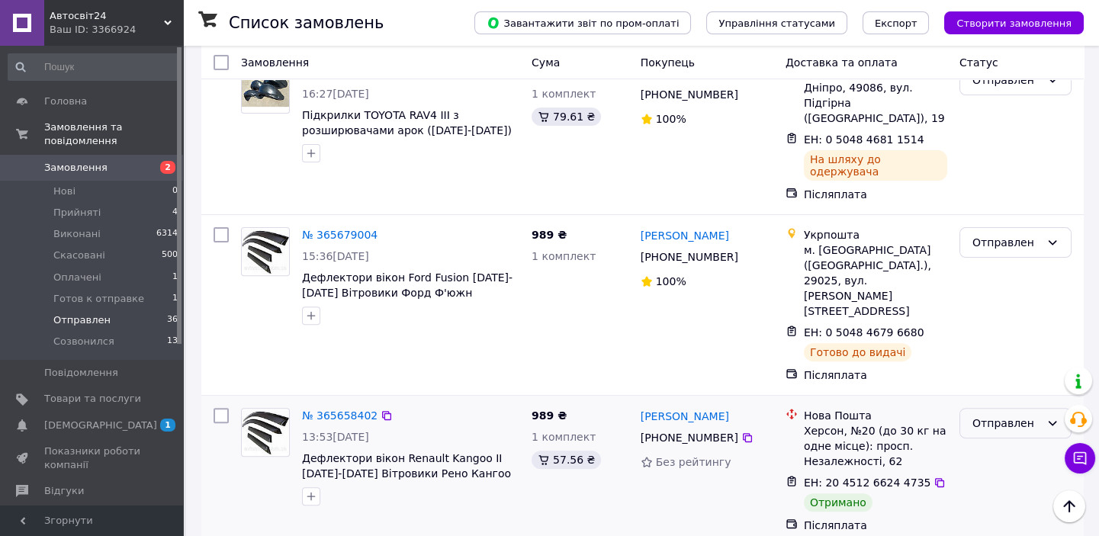
click at [984, 415] on div "Отправлен" at bounding box center [1006, 423] width 68 height 17
click at [998, 343] on li "Виконано" at bounding box center [1015, 341] width 111 height 27
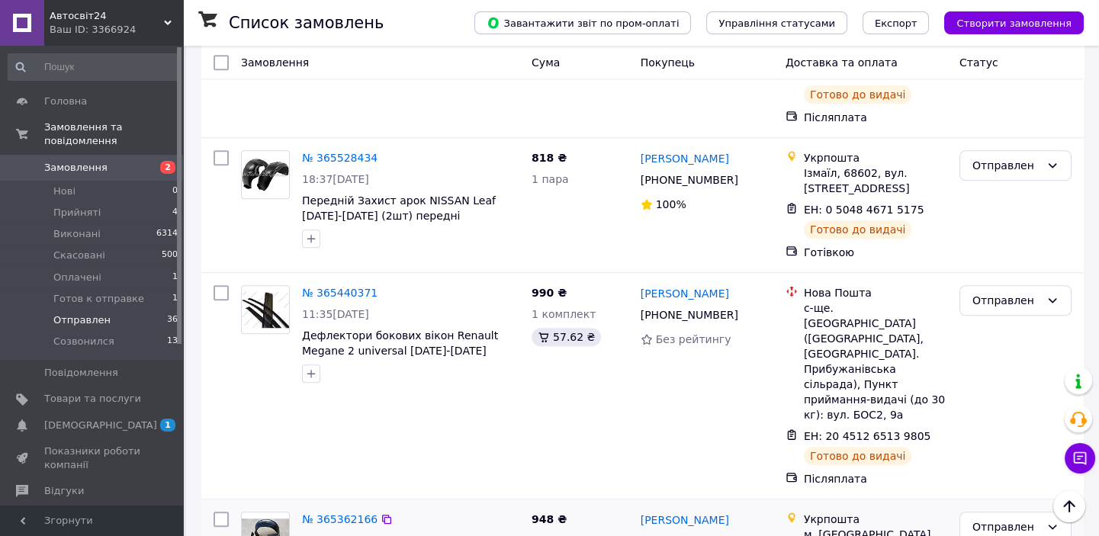
scroll to position [2649, 0]
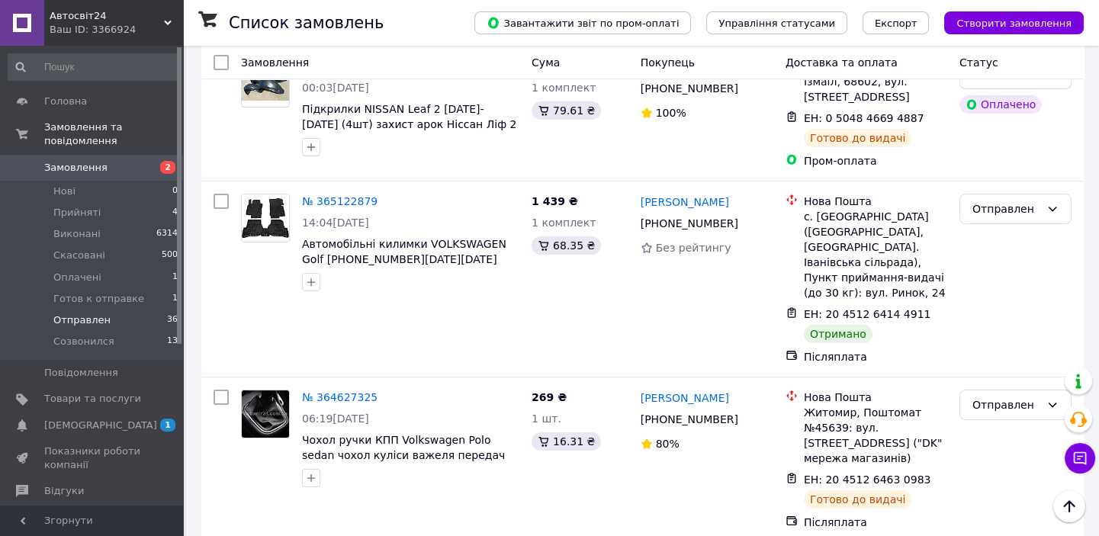
scroll to position [416, 0]
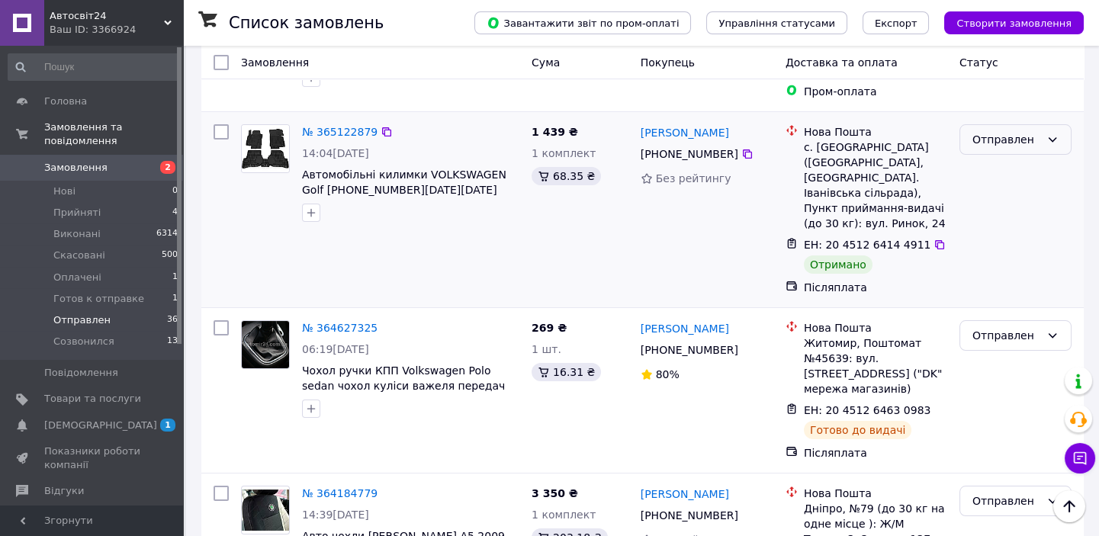
click at [993, 144] on div "Отправлен" at bounding box center [1006, 139] width 68 height 17
click at [995, 202] on li "Виконано" at bounding box center [1015, 198] width 111 height 27
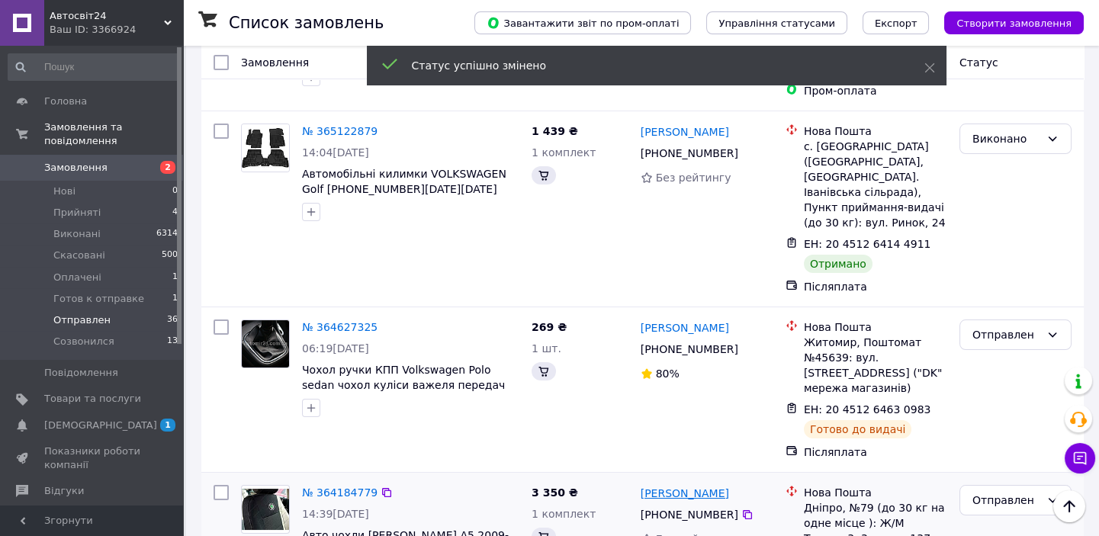
scroll to position [384, 0]
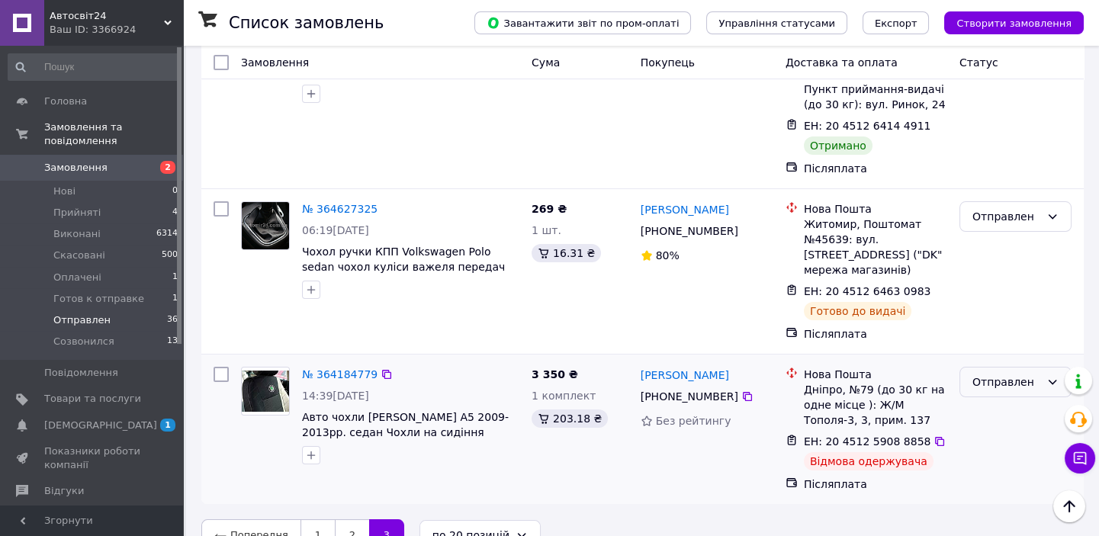
click at [991, 374] on div "Отправлен" at bounding box center [1006, 382] width 68 height 17
click at [984, 407] on li "Виконано" at bounding box center [1015, 410] width 111 height 27
click at [83, 292] on span "Готов к отправке" at bounding box center [98, 299] width 91 height 14
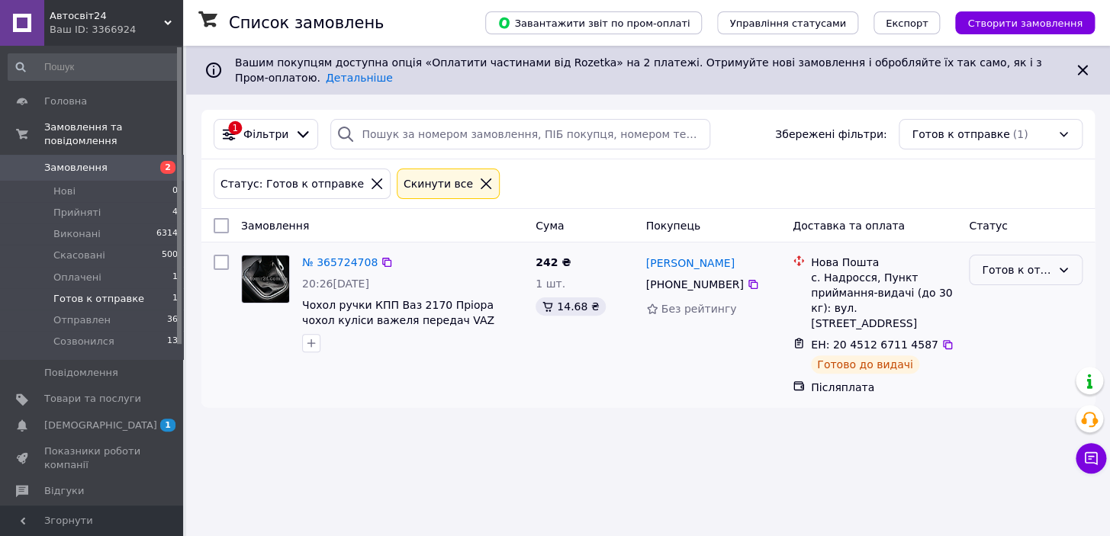
click at [1017, 269] on div "Готов к отправке" at bounding box center [1016, 270] width 69 height 17
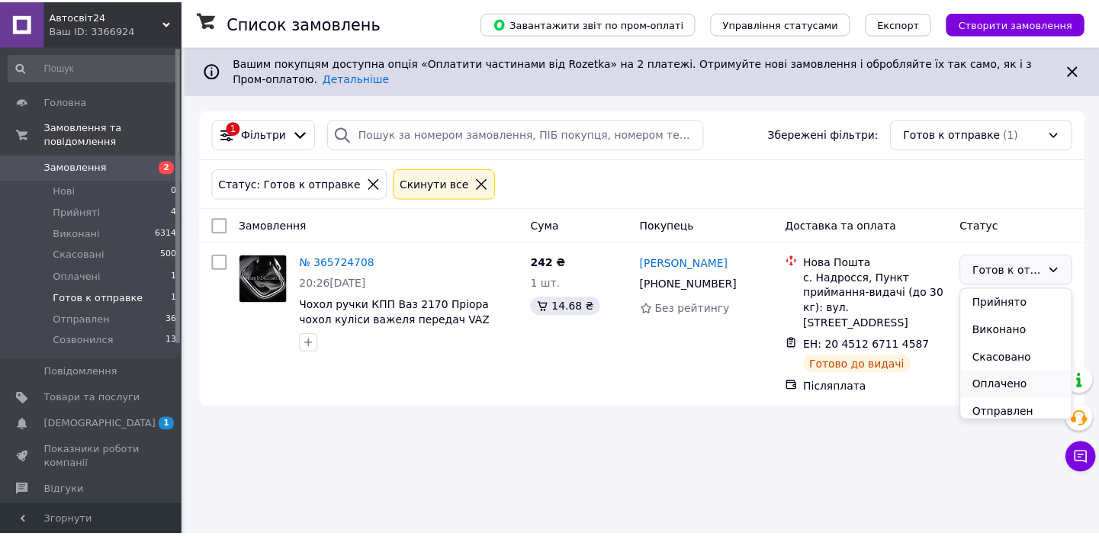
scroll to position [34, 0]
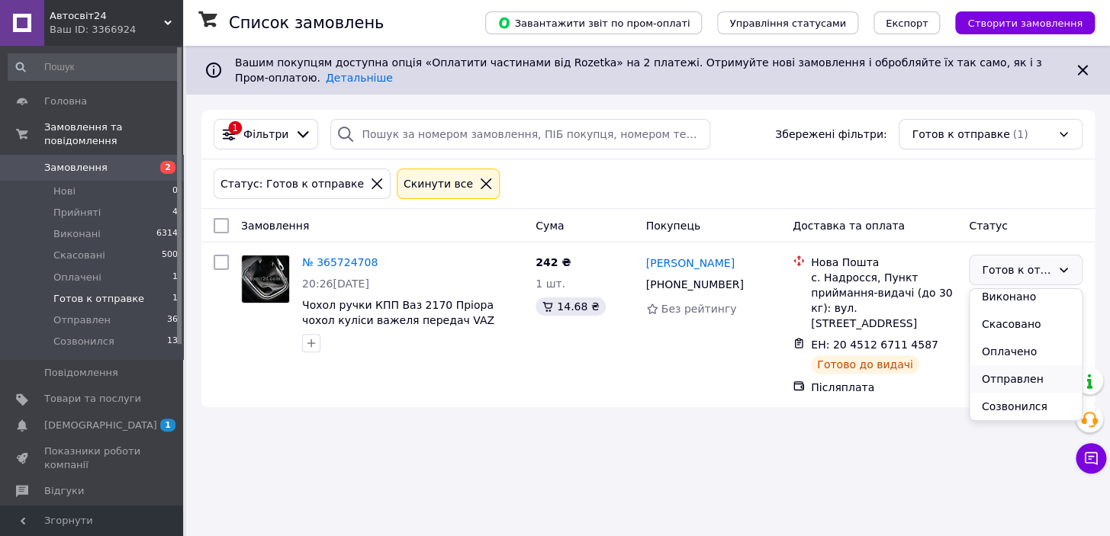
click at [1014, 380] on li "Отправлен" at bounding box center [1025, 378] width 112 height 27
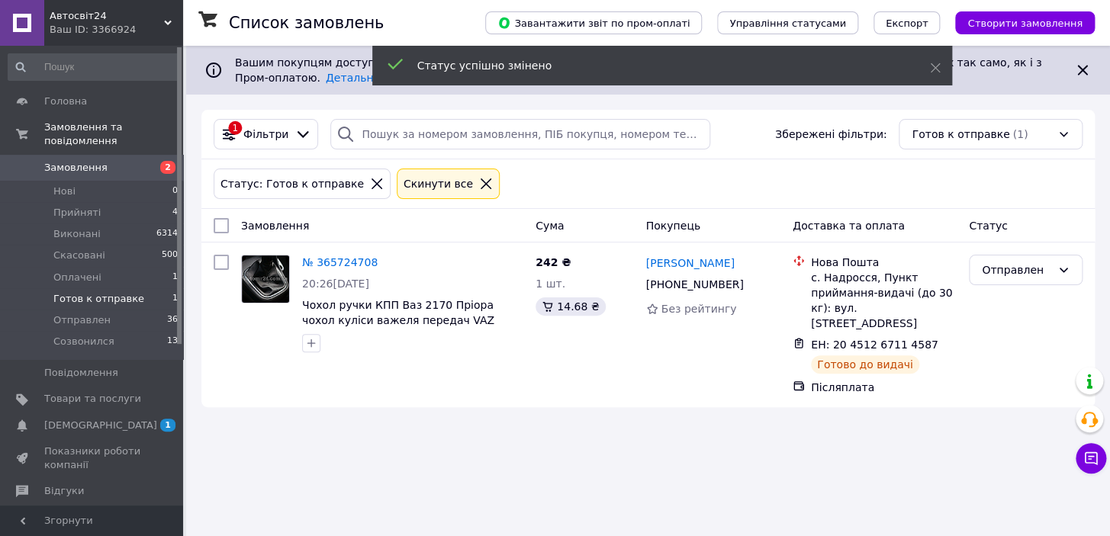
click at [479, 185] on icon at bounding box center [486, 184] width 14 height 14
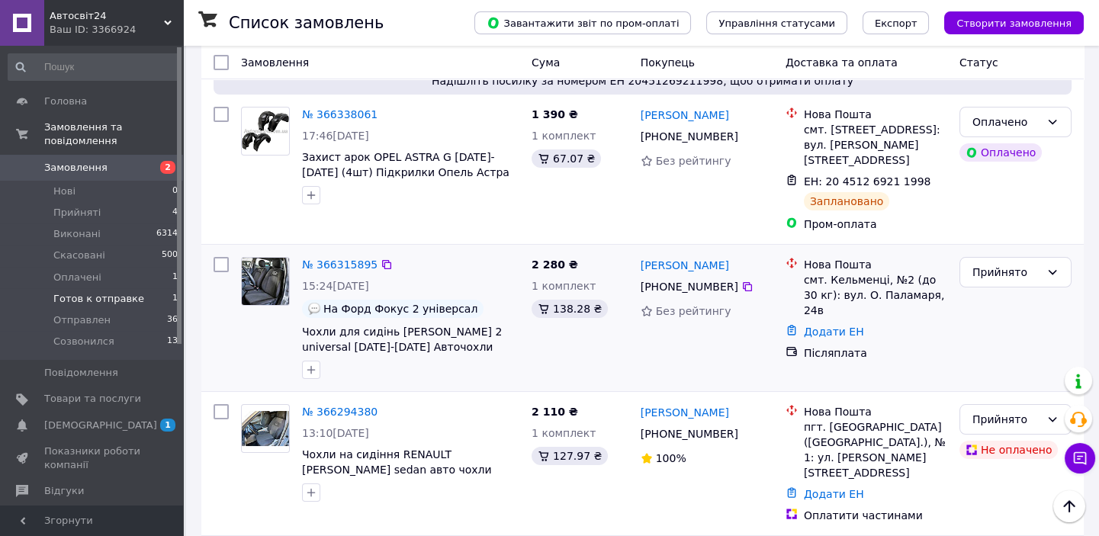
scroll to position [277, 0]
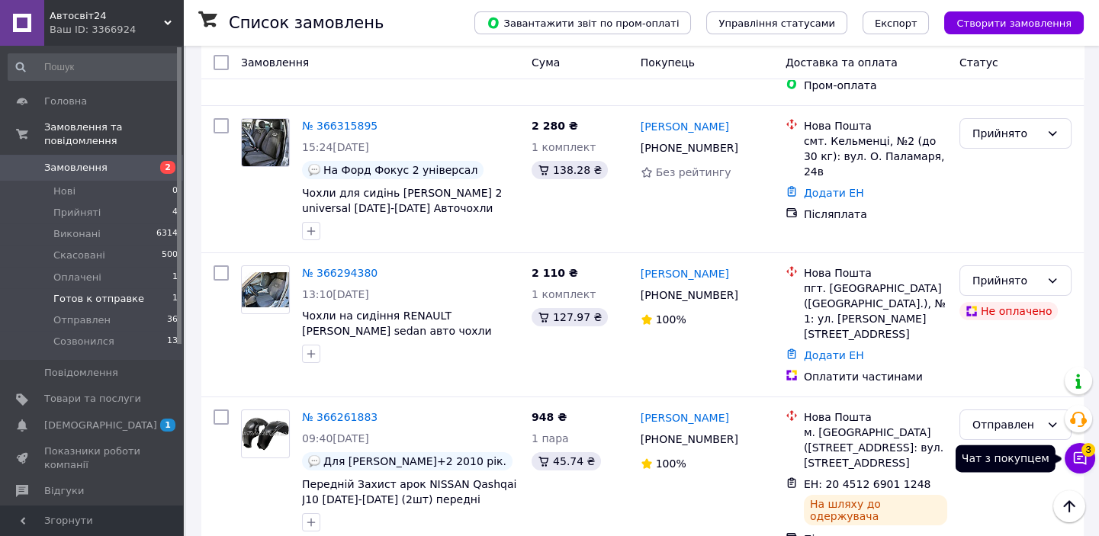
click at [1080, 458] on icon at bounding box center [1080, 458] width 13 height 13
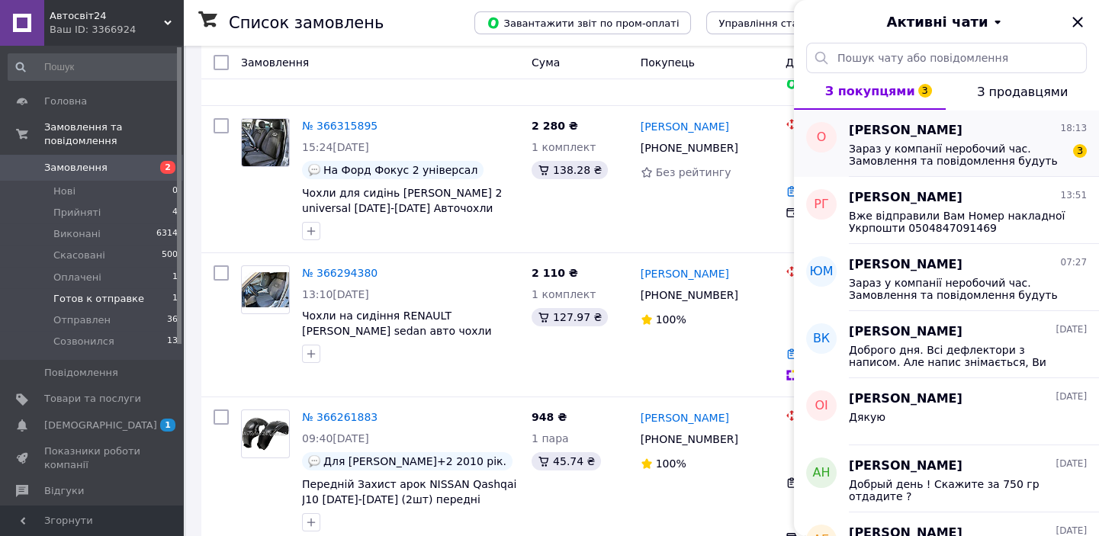
click at [956, 160] on span "Зараз у компанії неробочий час. Замовлення та повідомлення будуть оброблені з 0…" at bounding box center [957, 155] width 217 height 24
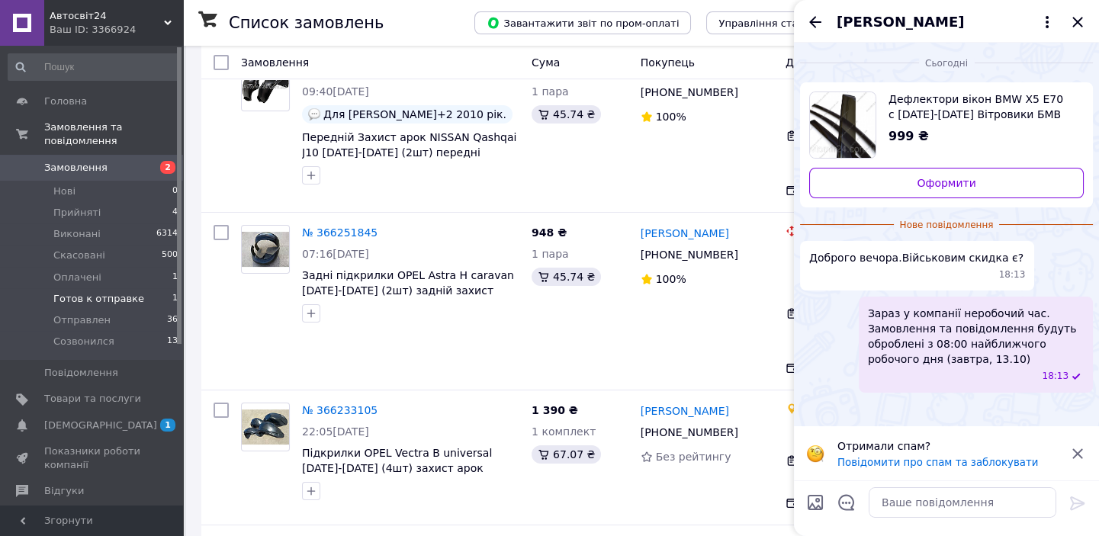
scroll to position [693, 0]
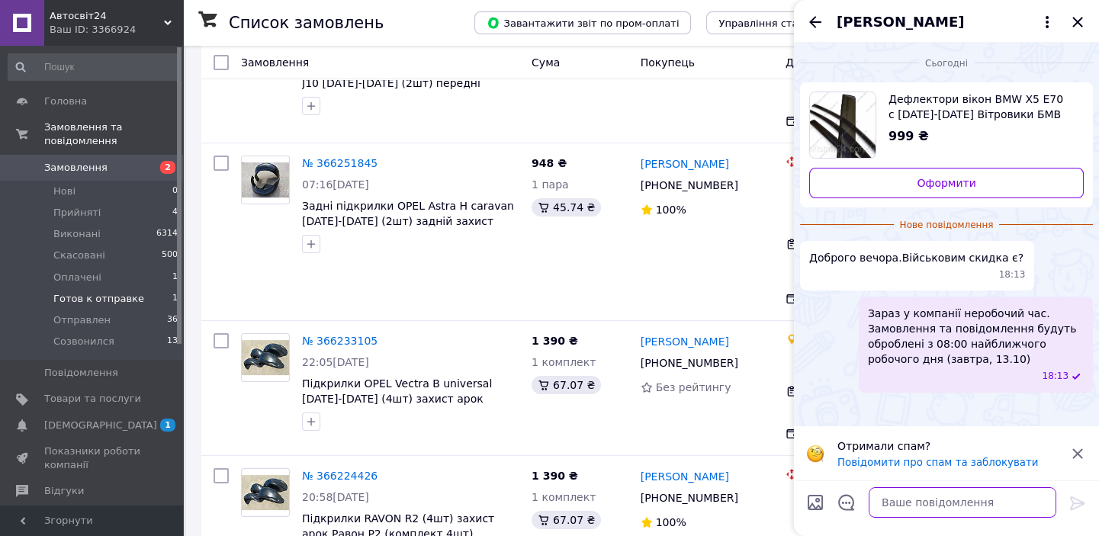
click at [934, 503] on textarea at bounding box center [963, 502] width 188 height 31
drag, startPoint x: 936, startPoint y: 504, endPoint x: 998, endPoint y: 503, distance: 61.8
click at [998, 503] on textarea "Доброго вечора. Вибачте, не" at bounding box center [947, 502] width 218 height 31
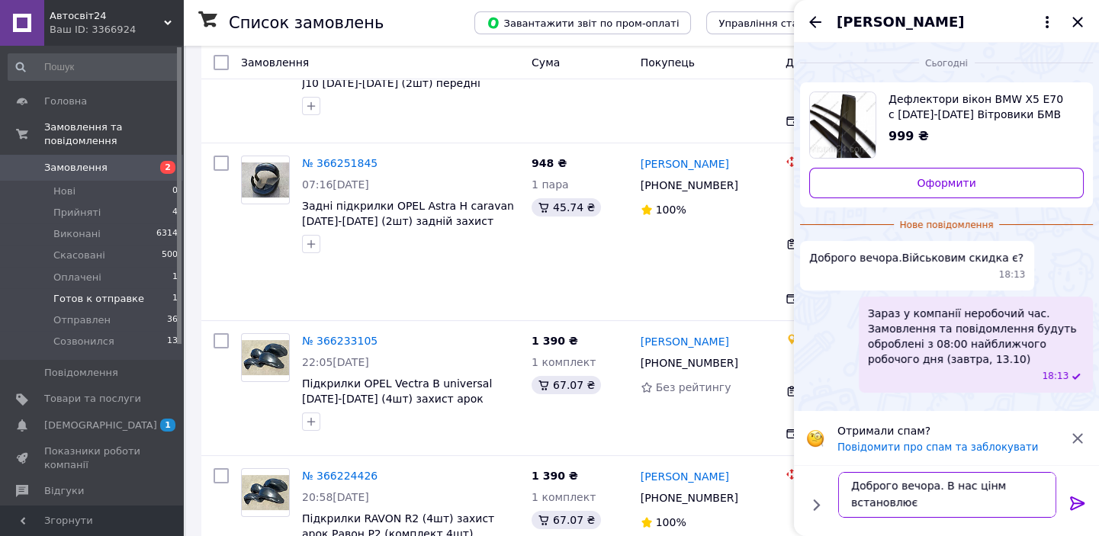
scroll to position [1, 0]
type textarea "Доброго вечора. В нас цінм встановлює виробник. Вибачте"
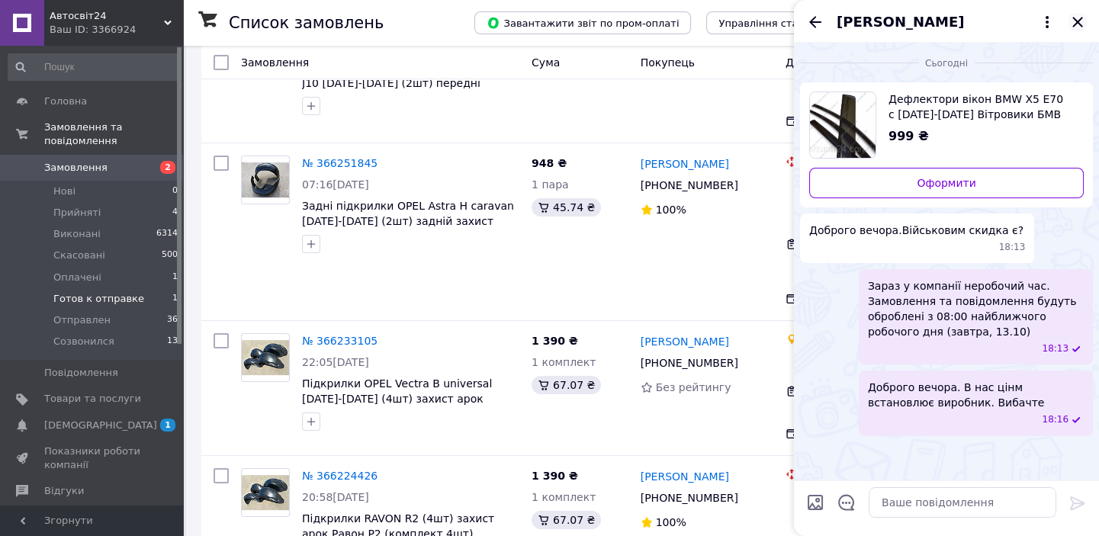
click at [1081, 24] on icon "Закрити" at bounding box center [1077, 22] width 10 height 10
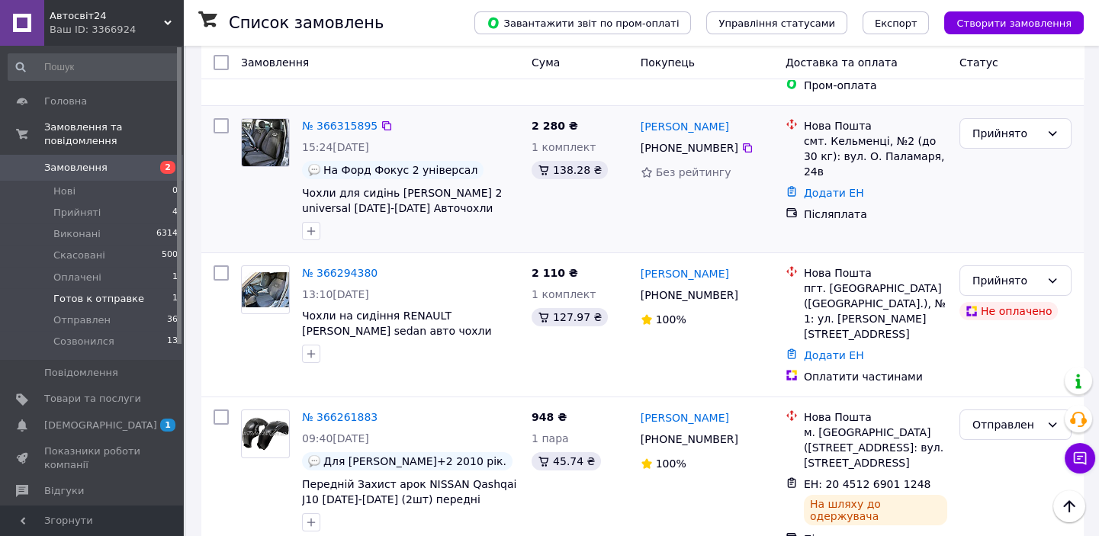
scroll to position [207, 0]
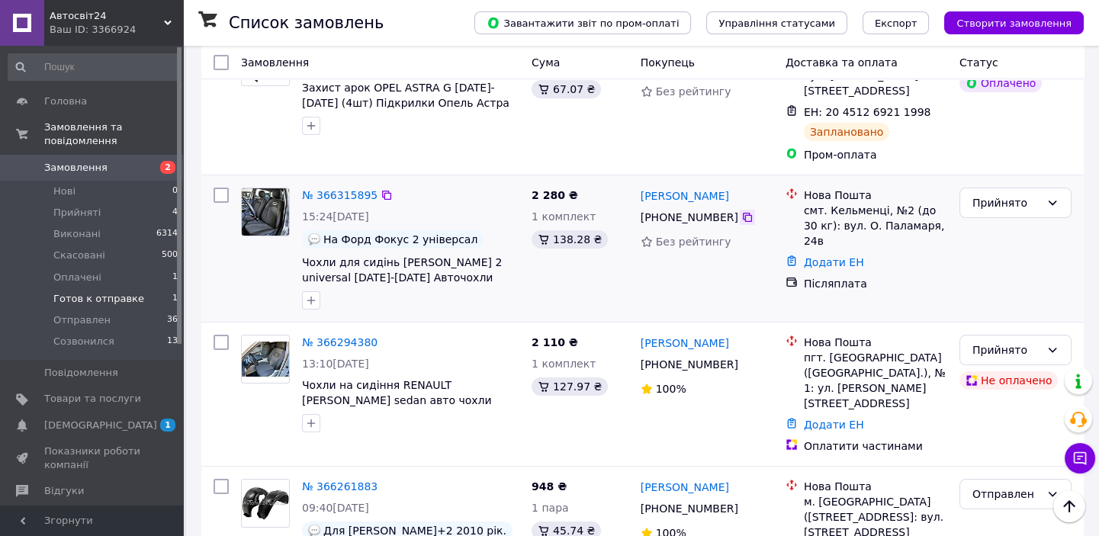
click at [741, 211] on icon at bounding box center [747, 217] width 12 height 12
click at [337, 189] on link "№ 366315895" at bounding box center [340, 195] width 76 height 12
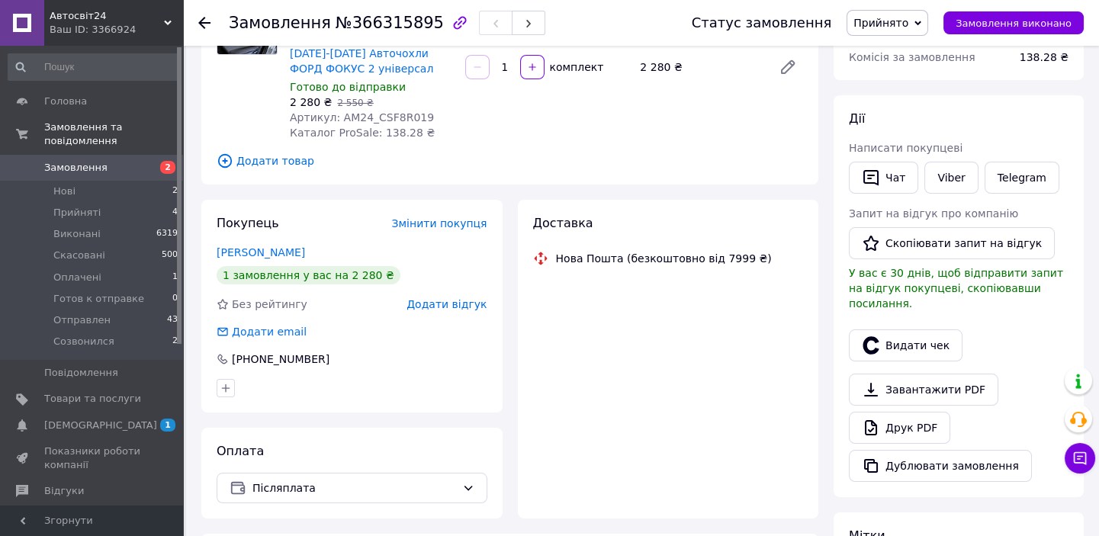
scroll to position [207, 0]
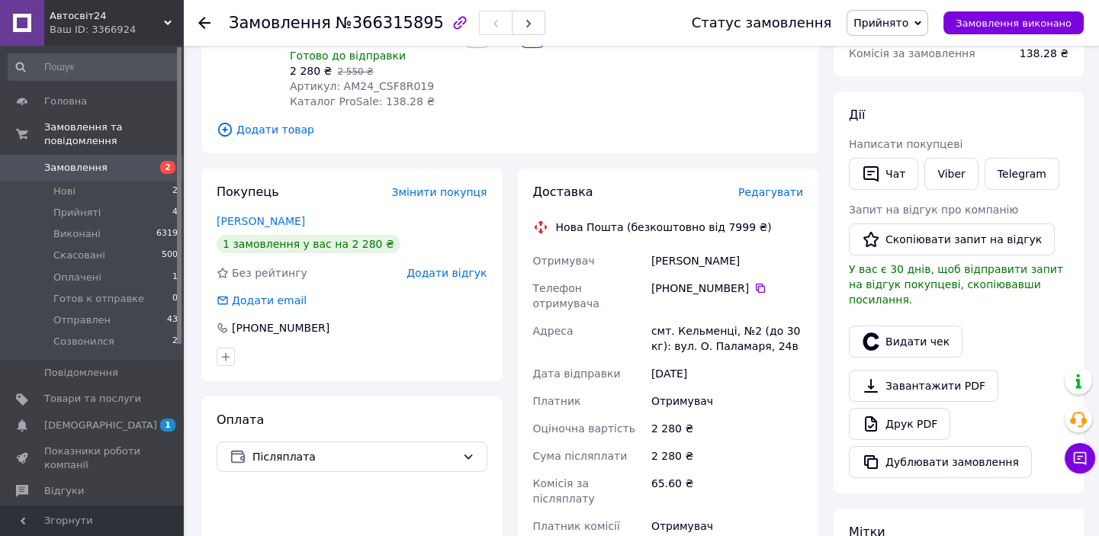
click at [723, 317] on div "смт. Кельменці, №2 (до 30 кг): вул. О. Паламаря, 24в" at bounding box center [727, 338] width 158 height 43
drag, startPoint x: 724, startPoint y: 300, endPoint x: 651, endPoint y: 294, distance: 72.7
click at [651, 317] on div "смт. Кельменці, №2 (до 30 кг): вул. О. Паламаря, 24в" at bounding box center [727, 338] width 158 height 43
copy div "смт. [GEOGRAPHIC_DATA]"
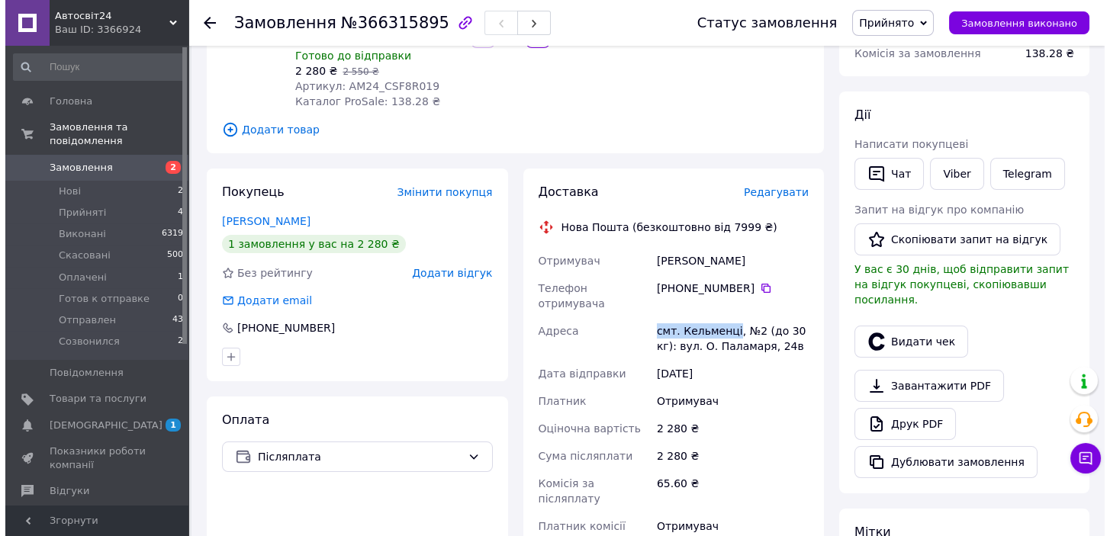
scroll to position [0, 0]
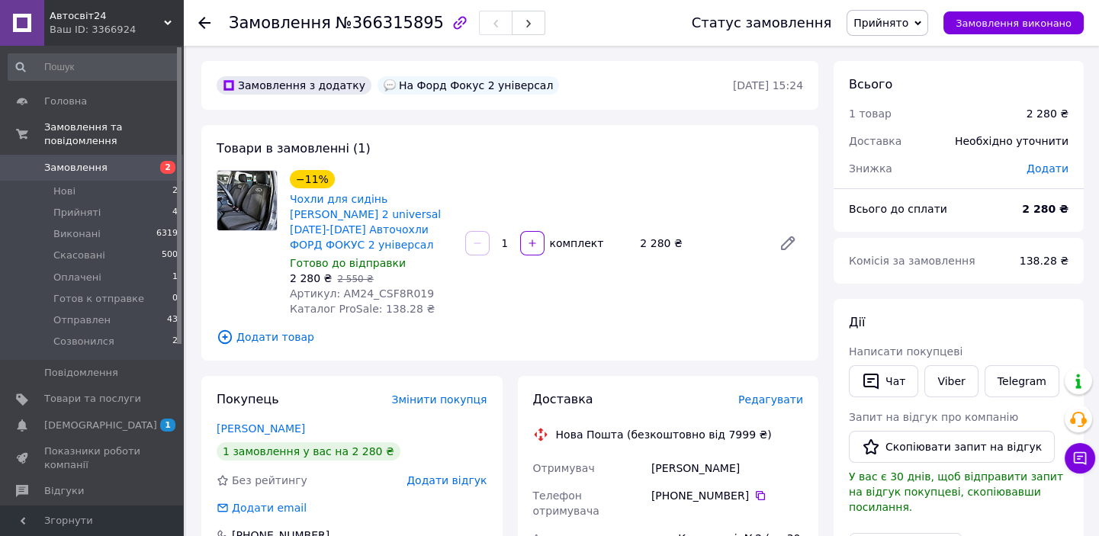
click at [792, 394] on span "Редагувати" at bounding box center [770, 400] width 65 height 12
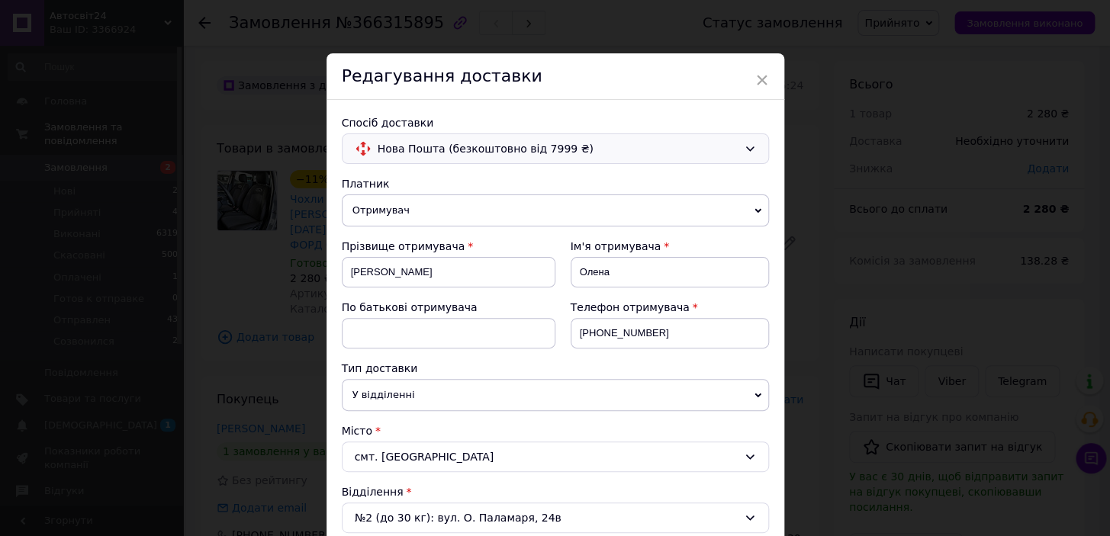
click at [419, 149] on span "Нова Пошта (безкоштовно від 7999 ₴)" at bounding box center [558, 148] width 360 height 17
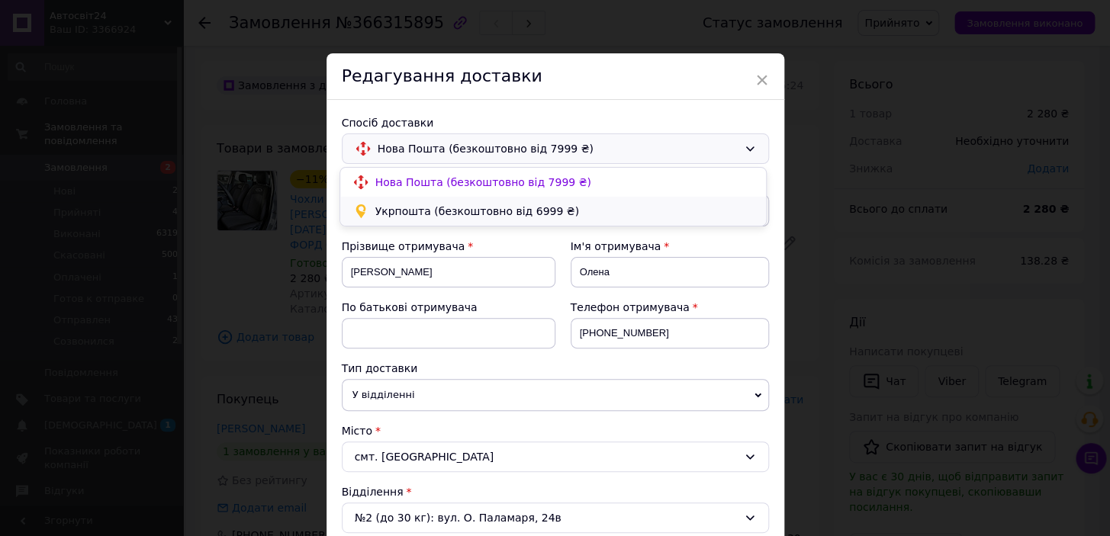
click at [416, 212] on span "Укрпошта (безкоштовно від 6999 ₴)" at bounding box center [564, 211] width 378 height 15
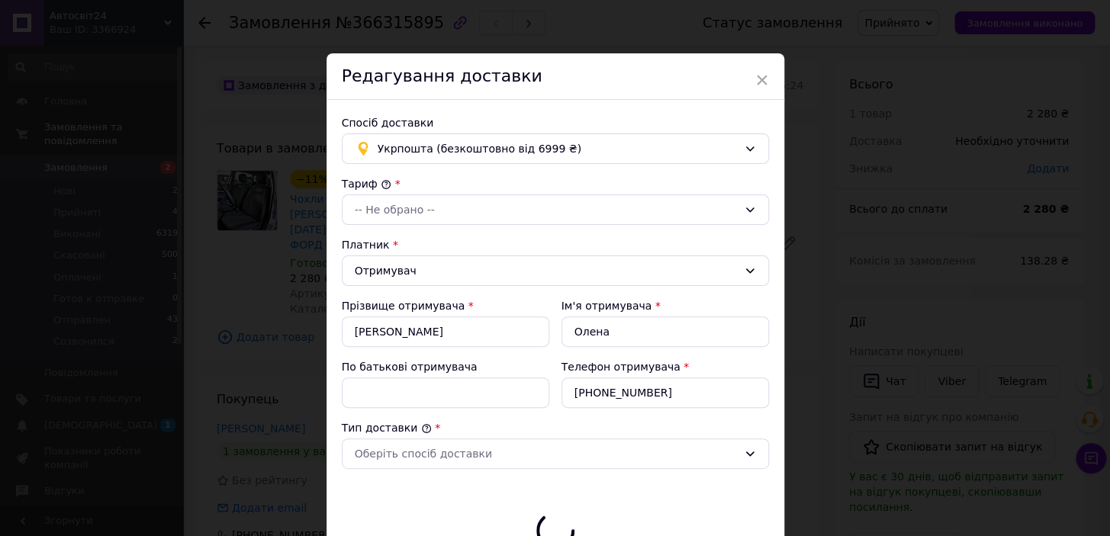
type input "2280"
click at [416, 212] on div "-- Не обрано --" at bounding box center [546, 209] width 383 height 17
click at [388, 245] on li "Стандарт" at bounding box center [553, 242] width 426 height 27
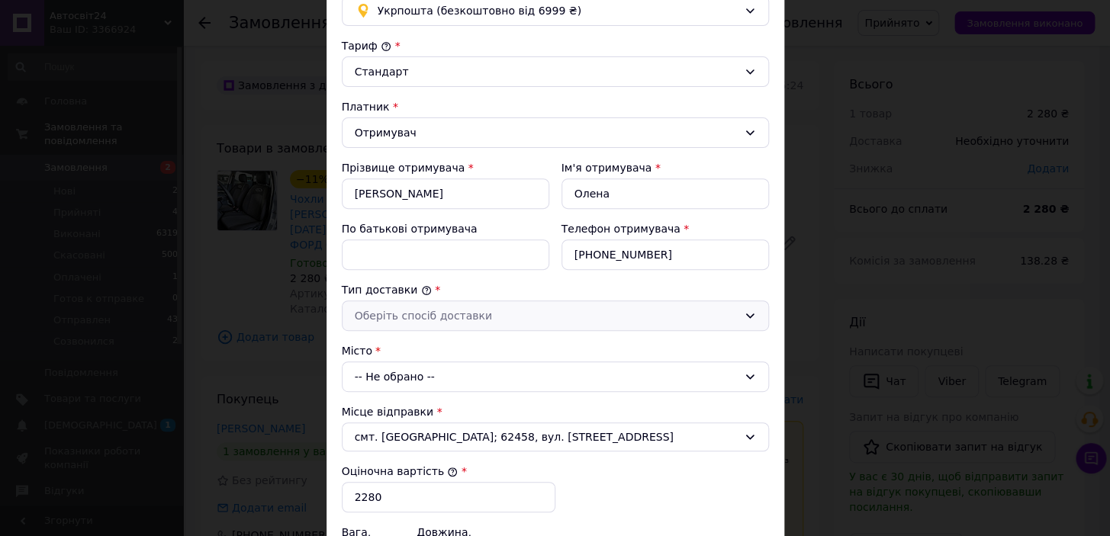
click at [419, 323] on div "Оберіть спосіб доставки" at bounding box center [555, 315] width 427 height 31
click at [408, 352] on li "Склад - склад" at bounding box center [553, 346] width 426 height 27
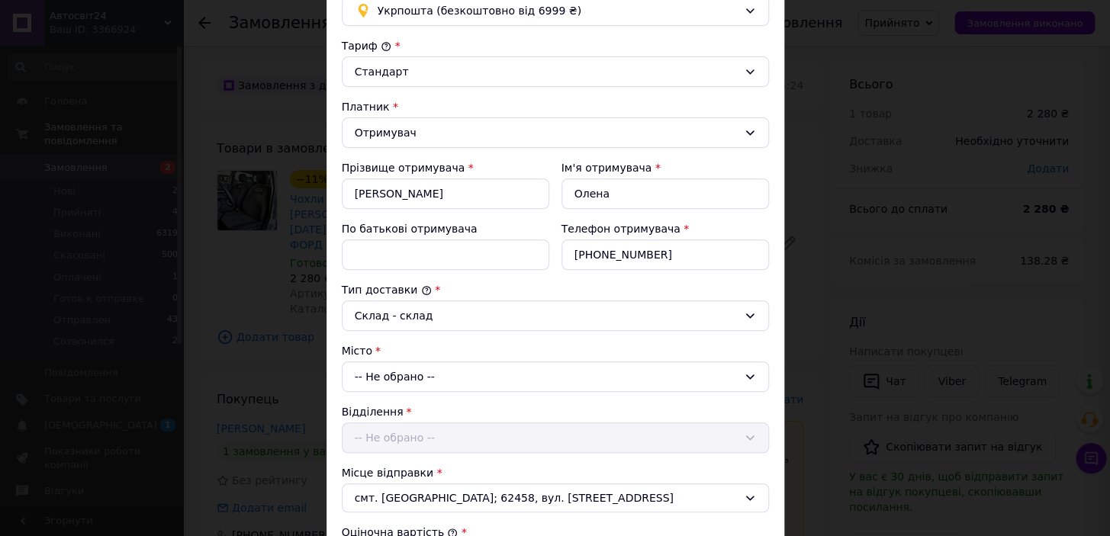
click at [400, 371] on div "-- Не обрано --" at bounding box center [555, 377] width 427 height 31
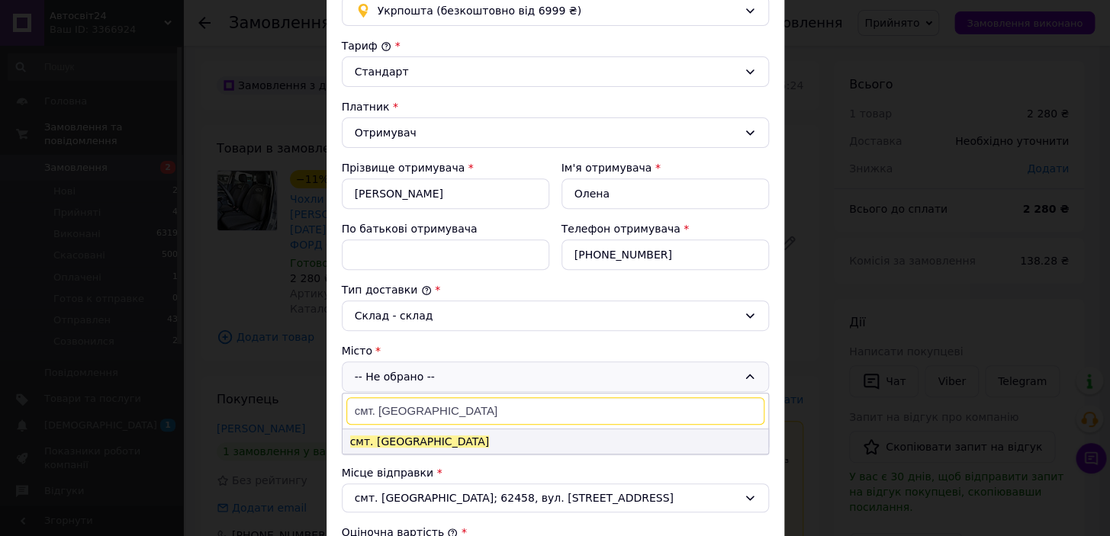
type input "смт. [GEOGRAPHIC_DATA]"
click at [376, 440] on span "смт. [GEOGRAPHIC_DATA]" at bounding box center [419, 441] width 139 height 12
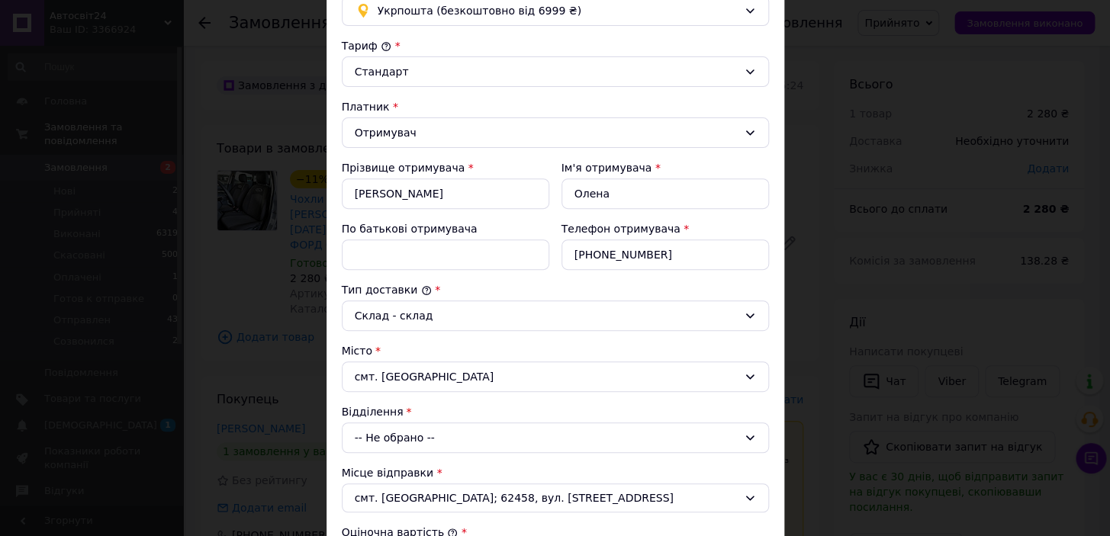
click at [438, 439] on div "-- Не обрано --" at bounding box center [555, 438] width 427 height 31
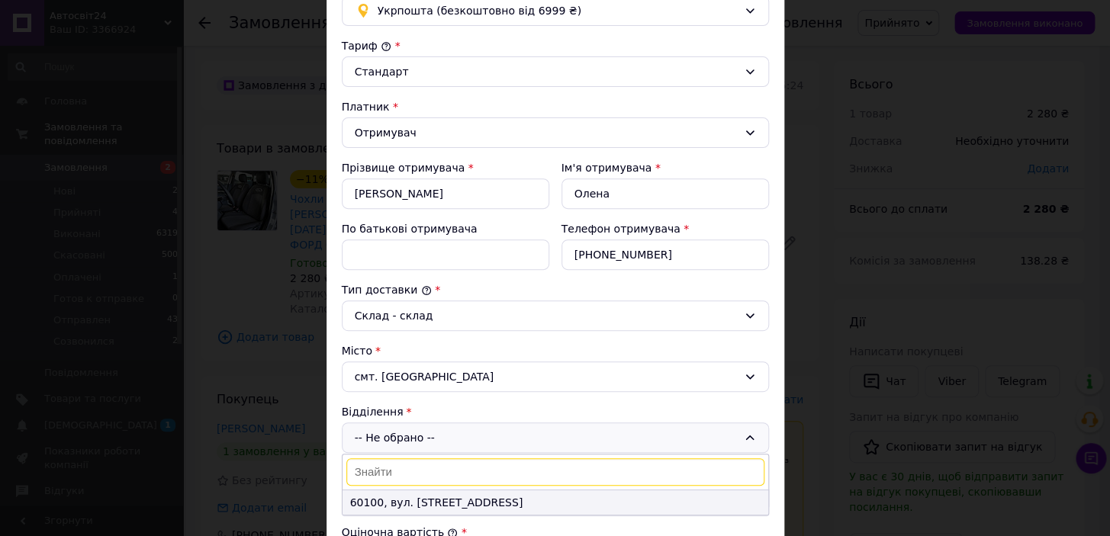
click at [426, 499] on li "60100, вул. [STREET_ADDRESS]" at bounding box center [555, 502] width 426 height 24
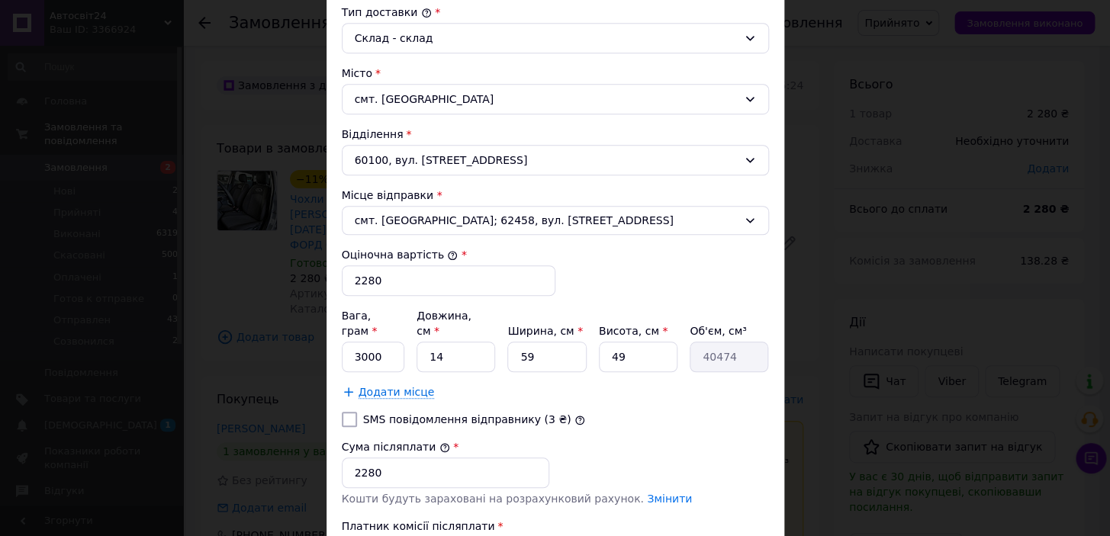
scroll to position [558, 0]
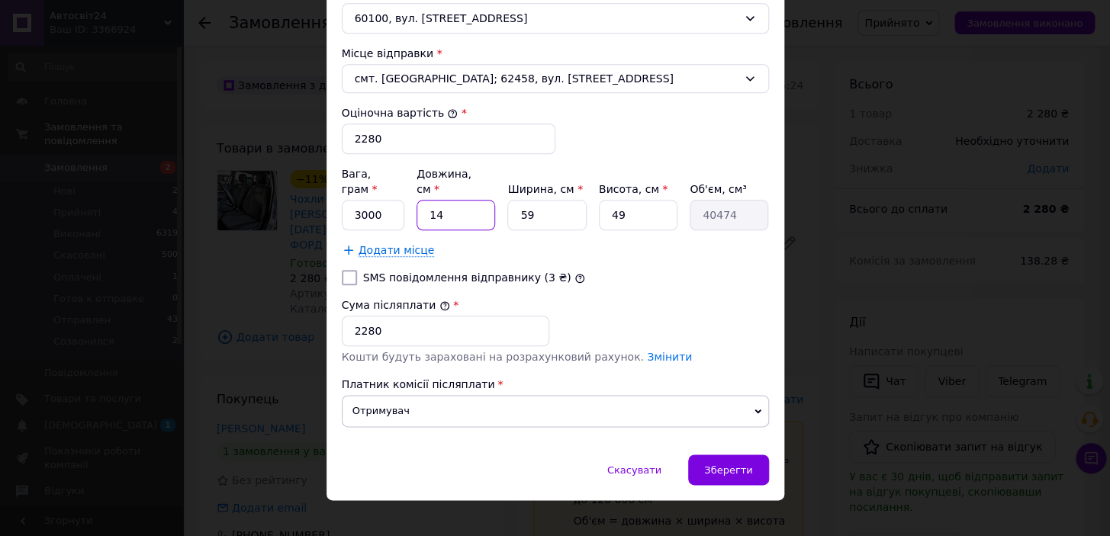
click at [470, 200] on input "14" at bounding box center [455, 215] width 79 height 31
type input "1"
type input "2891"
type input "12"
type input "34692"
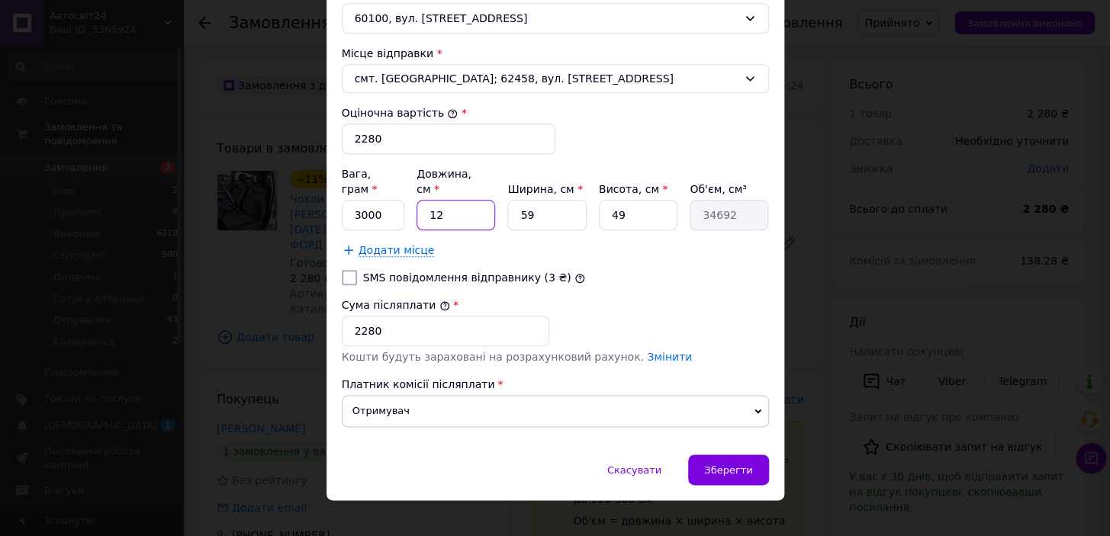
scroll to position [419, 0]
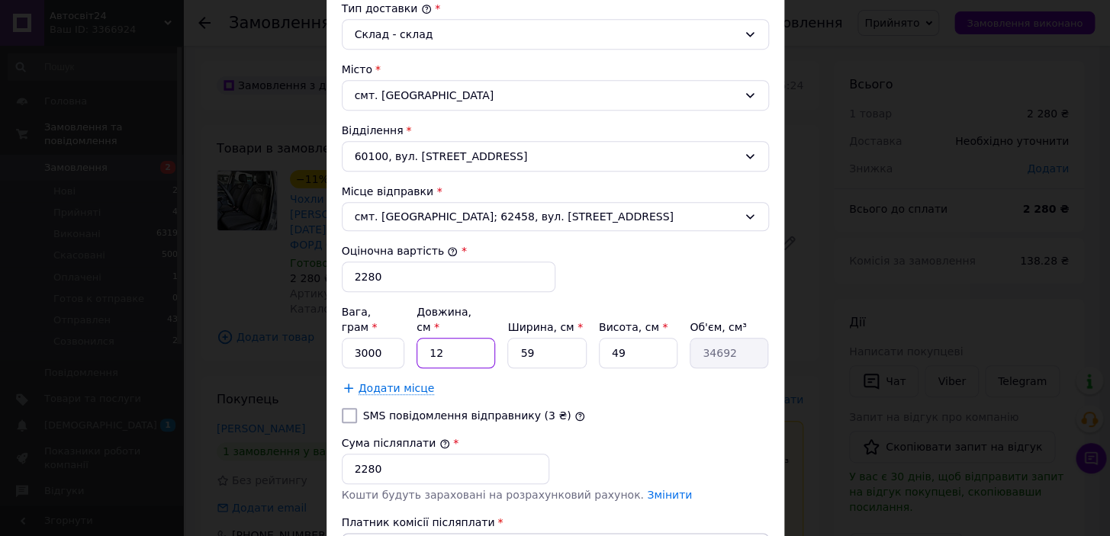
type input "12"
click at [464, 92] on div "смт. [GEOGRAPHIC_DATA]" at bounding box center [555, 95] width 427 height 31
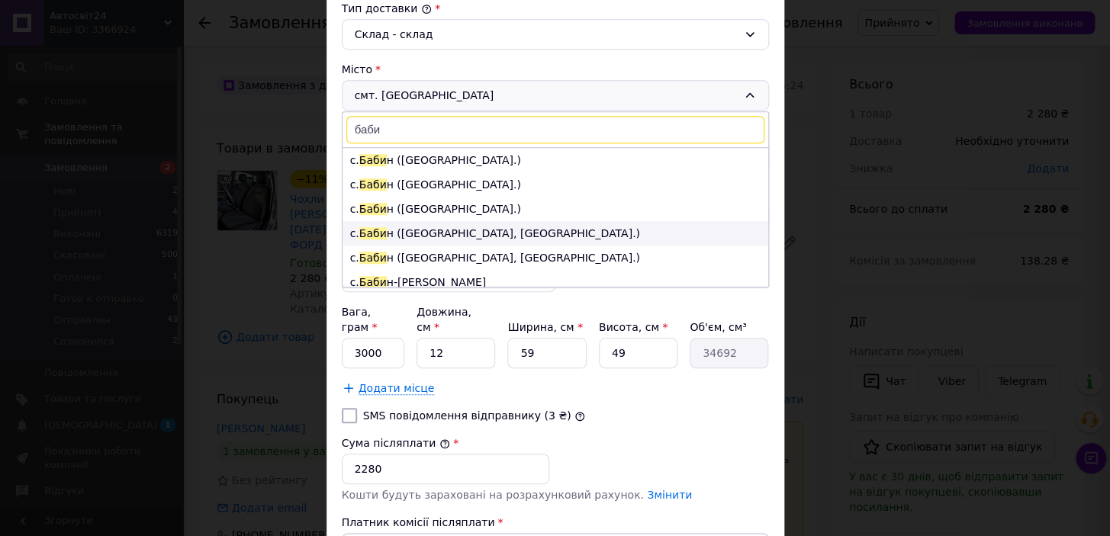
type input "баби"
click at [449, 229] on li "с. Баби н (Чернівецька обл., [GEOGRAPHIC_DATA].)" at bounding box center [555, 233] width 426 height 24
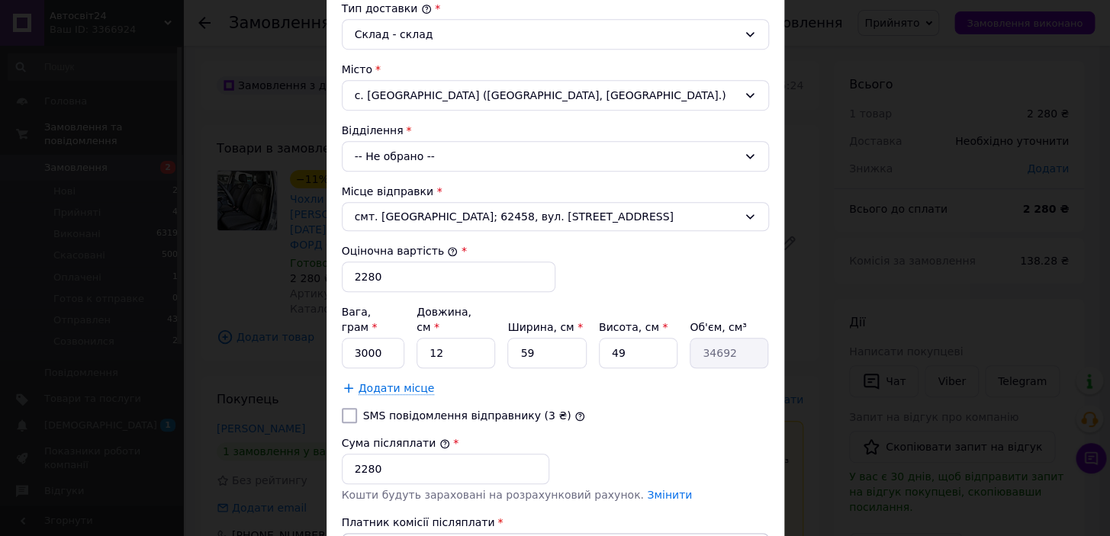
click at [429, 156] on div "-- Не обрано --" at bounding box center [555, 156] width 427 height 31
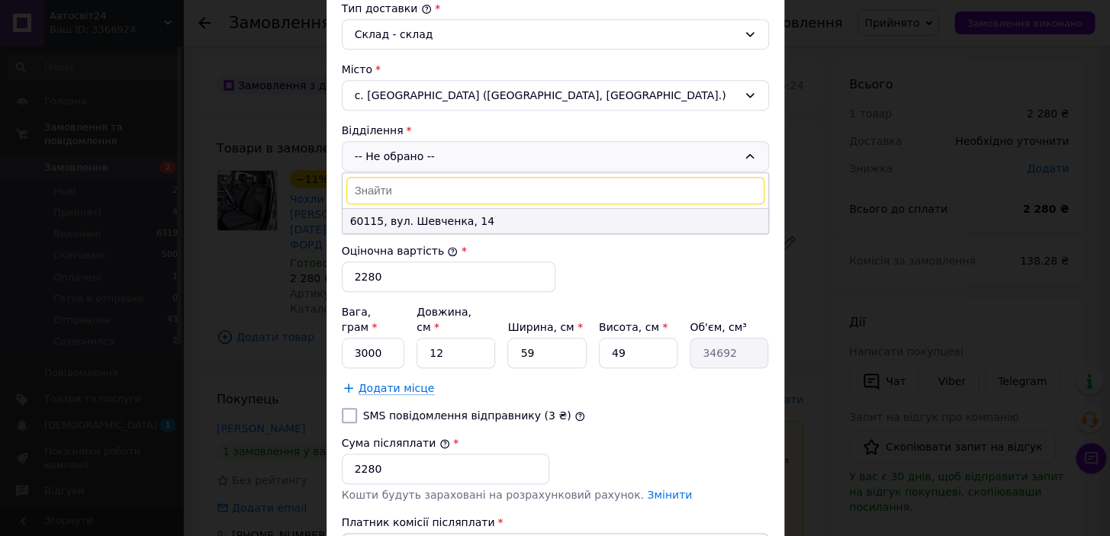
click at [389, 216] on li "60115, вул. Шевченка, 14" at bounding box center [555, 221] width 426 height 24
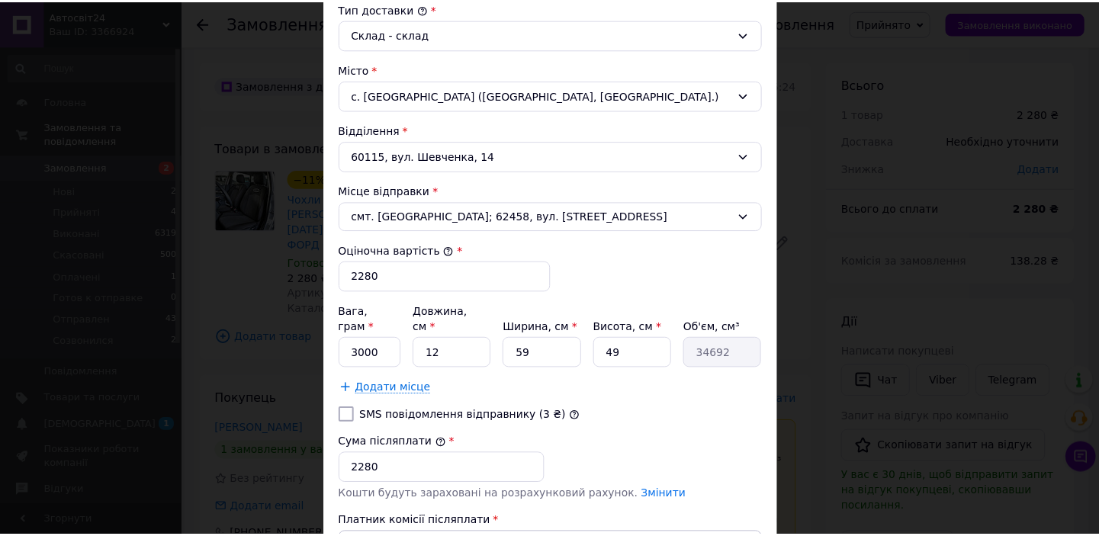
scroll to position [558, 0]
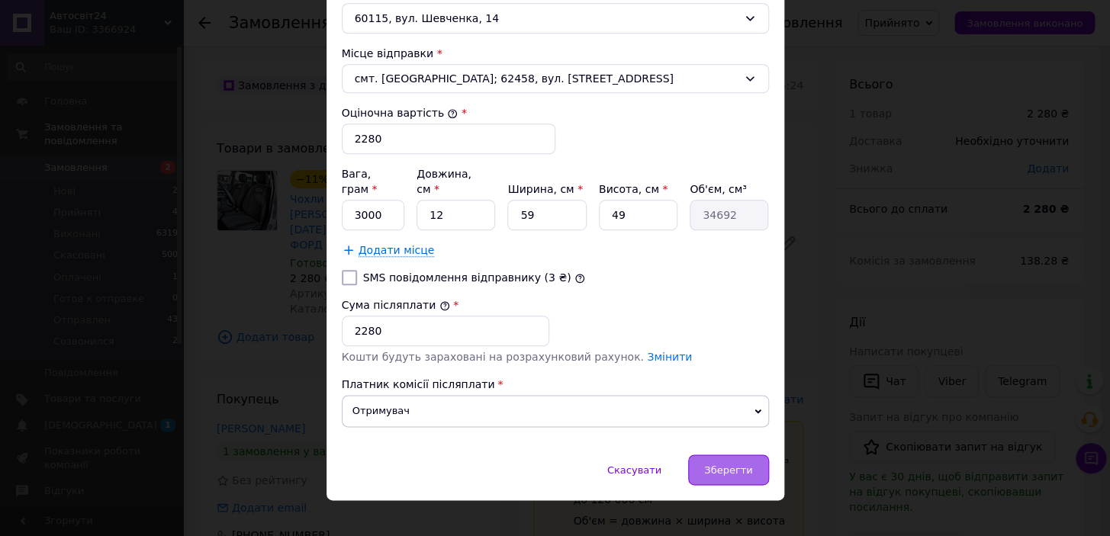
click at [731, 464] on span "Зберегти" at bounding box center [728, 469] width 48 height 11
